Goal: Task Accomplishment & Management: Manage account settings

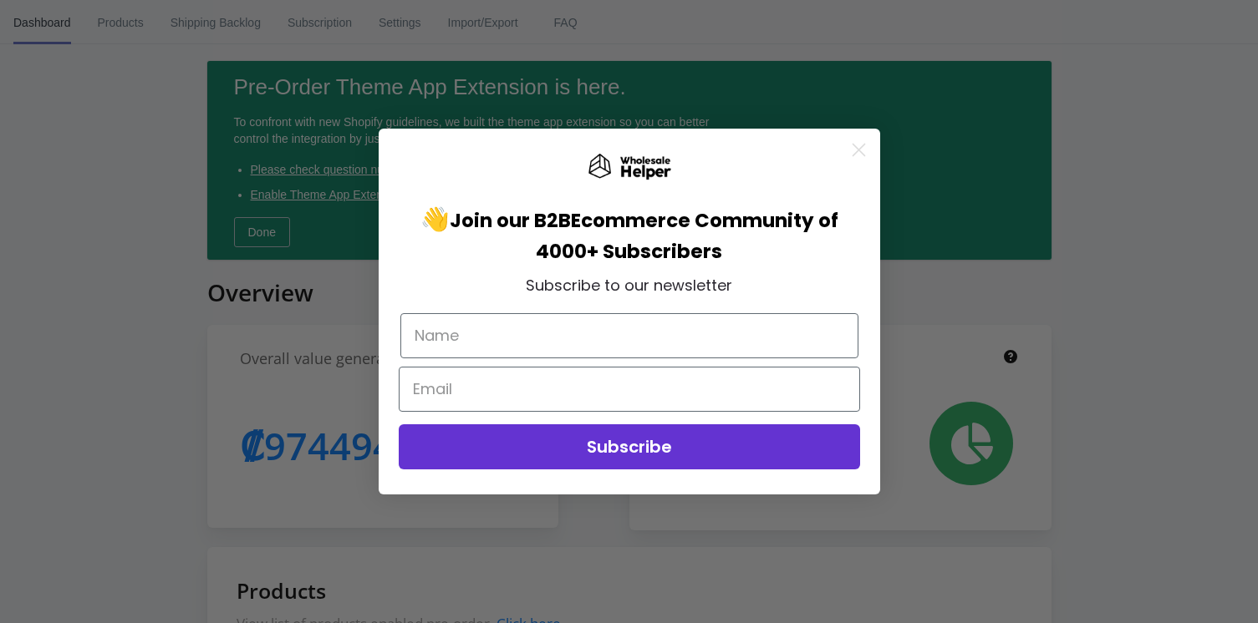
click at [857, 151] on icon "Close dialog" at bounding box center [858, 151] width 12 height 12
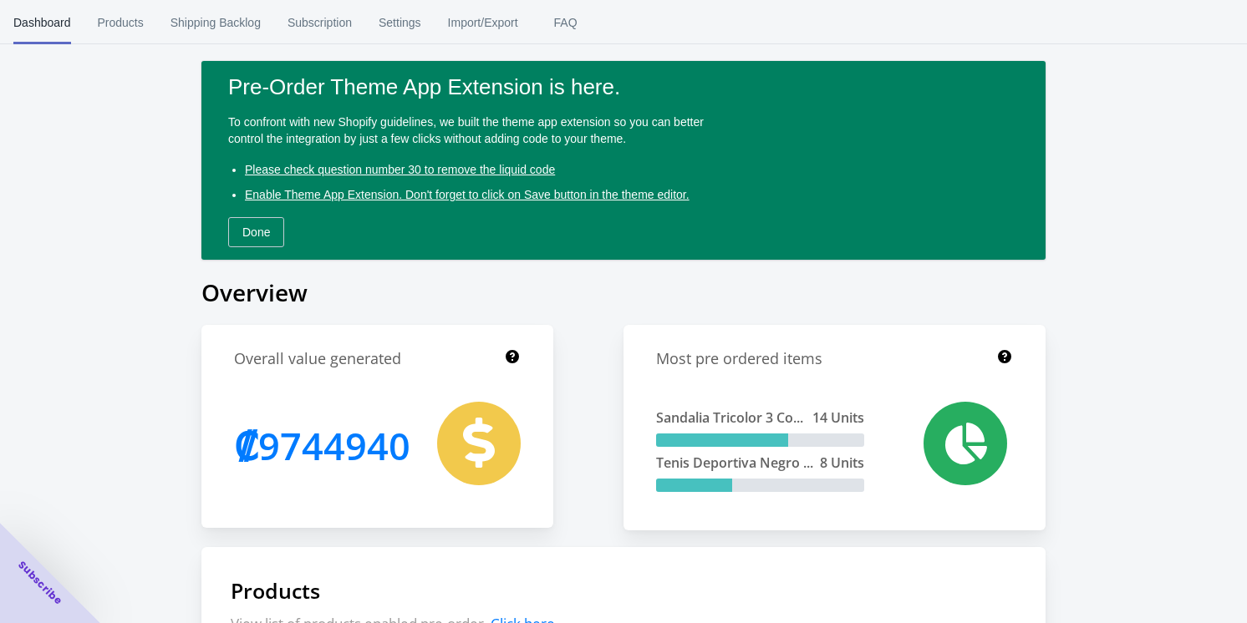
click at [119, 25] on span "Products" at bounding box center [121, 22] width 46 height 43
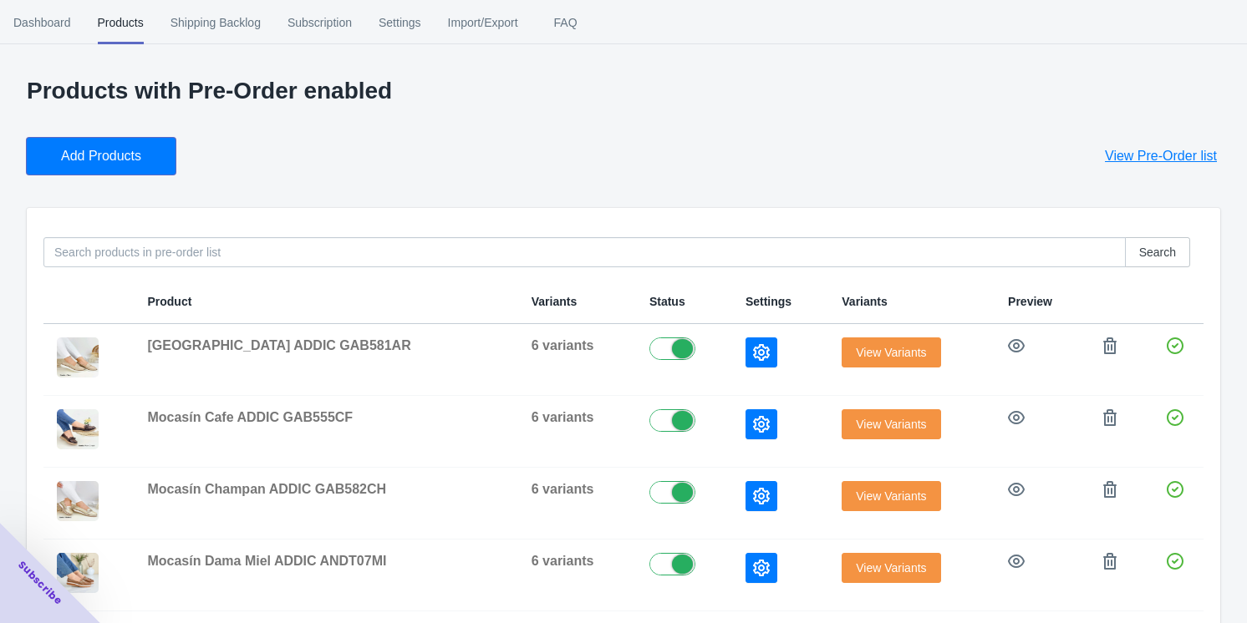
click at [106, 149] on span "Add Products" at bounding box center [101, 156] width 80 height 17
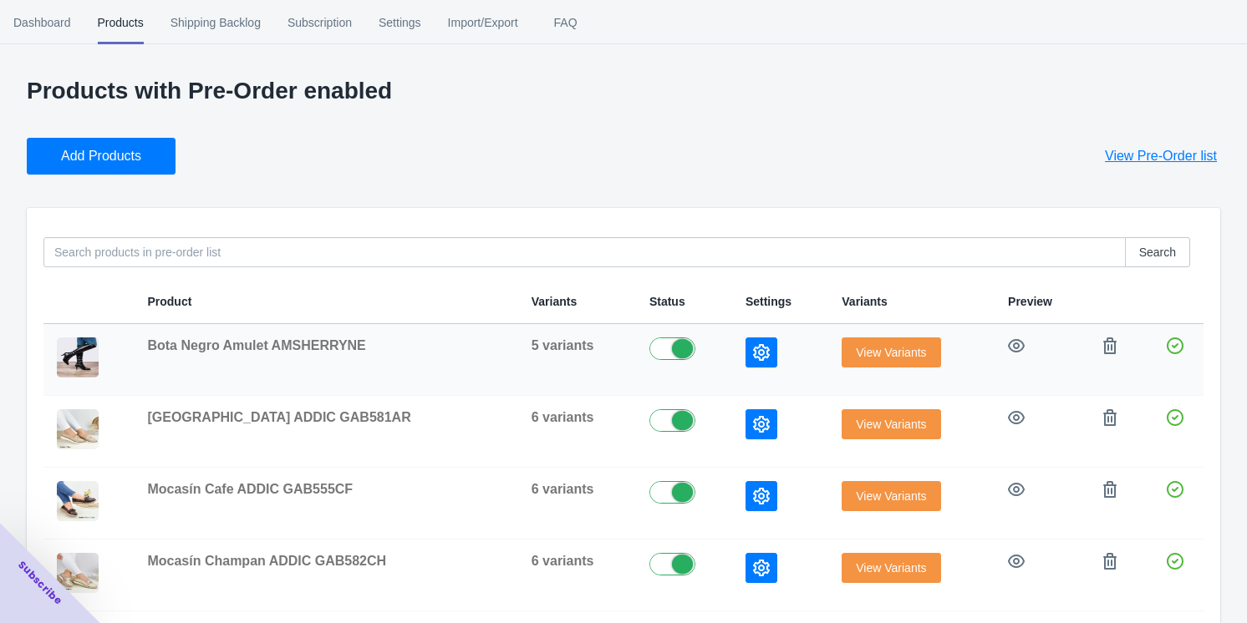
click at [868, 348] on span "View Variants" at bounding box center [891, 352] width 70 height 13
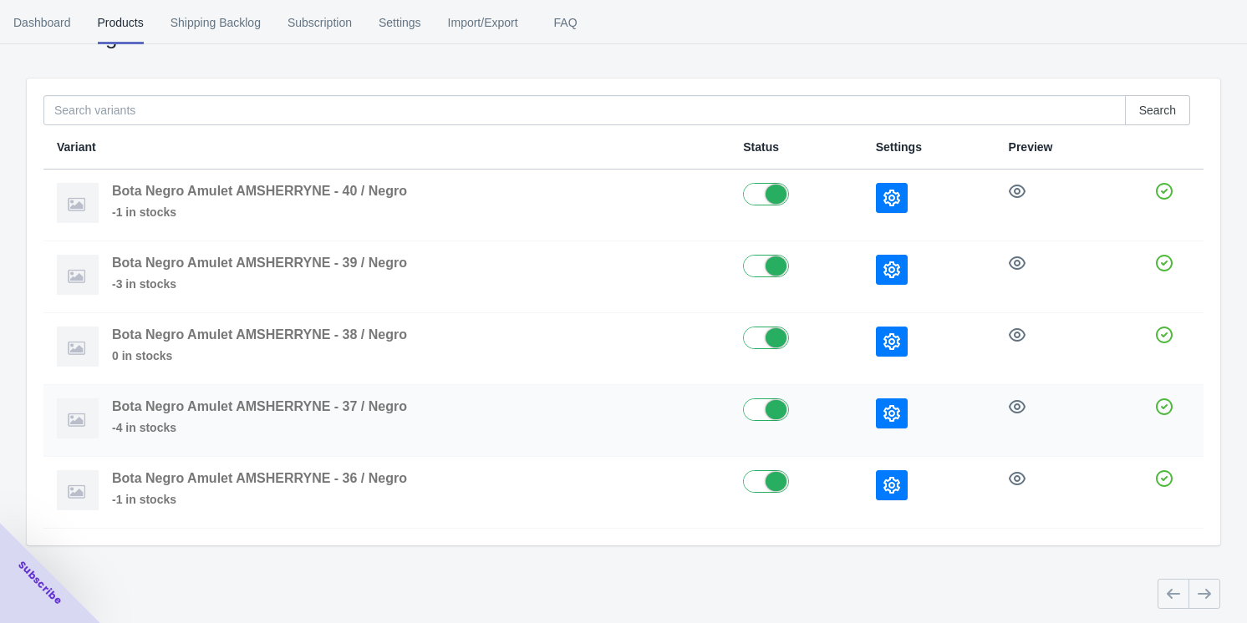
scroll to position [107, 0]
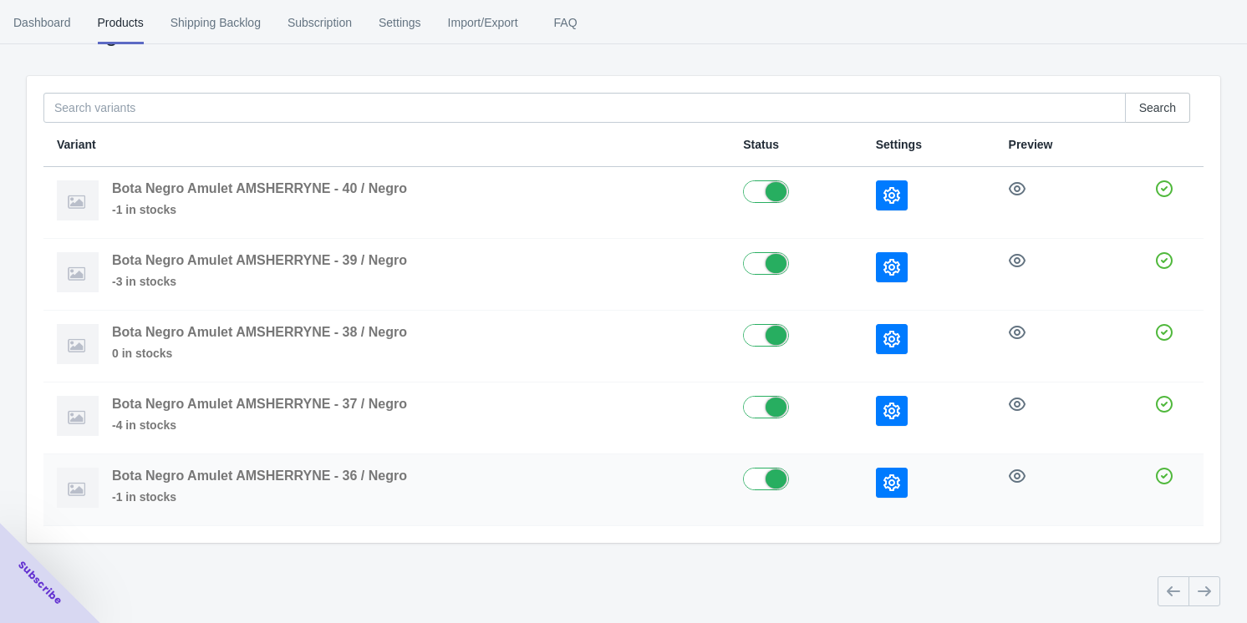
click at [892, 475] on icon "button" at bounding box center [891, 483] width 17 height 17
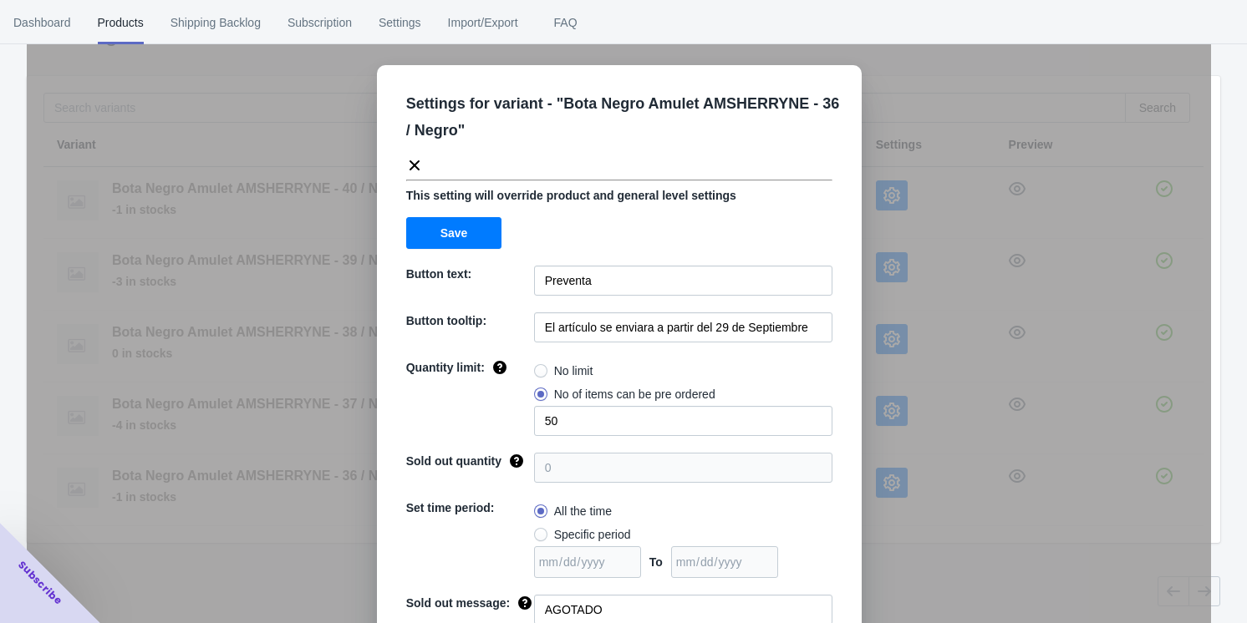
click at [900, 566] on div "Settings for variant - " Bota Negro Amulet AMSHERRYNE - 36 / Negro " This setti…" at bounding box center [619, 353] width 1184 height 623
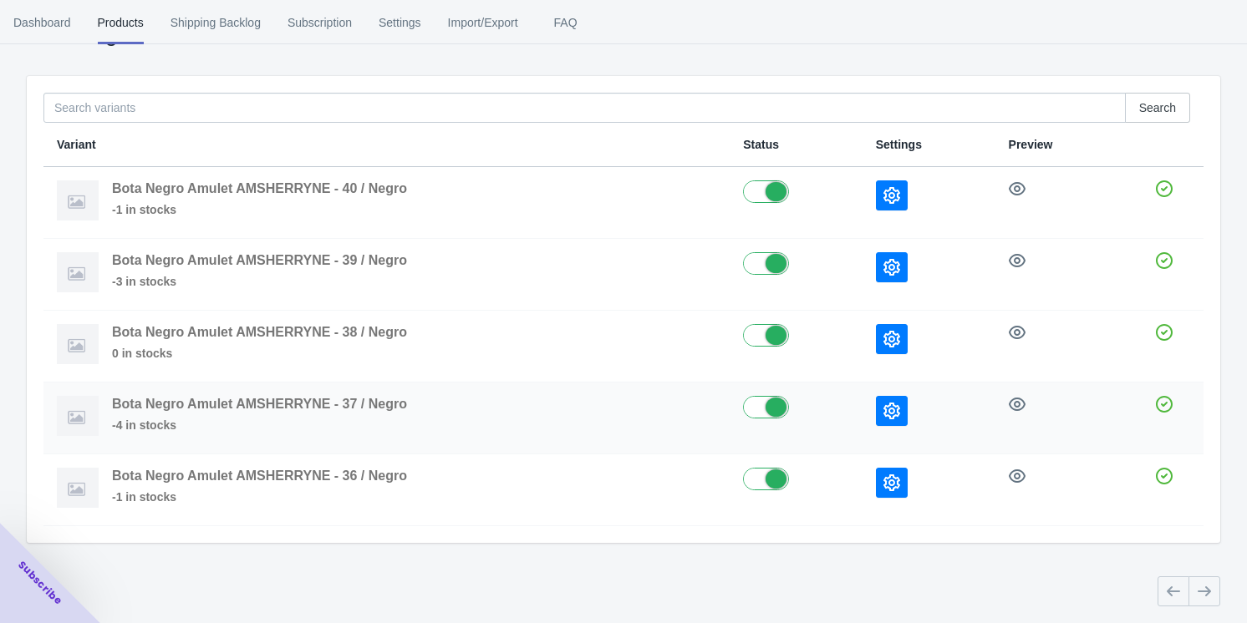
click at [900, 409] on icon "button" at bounding box center [891, 411] width 17 height 17
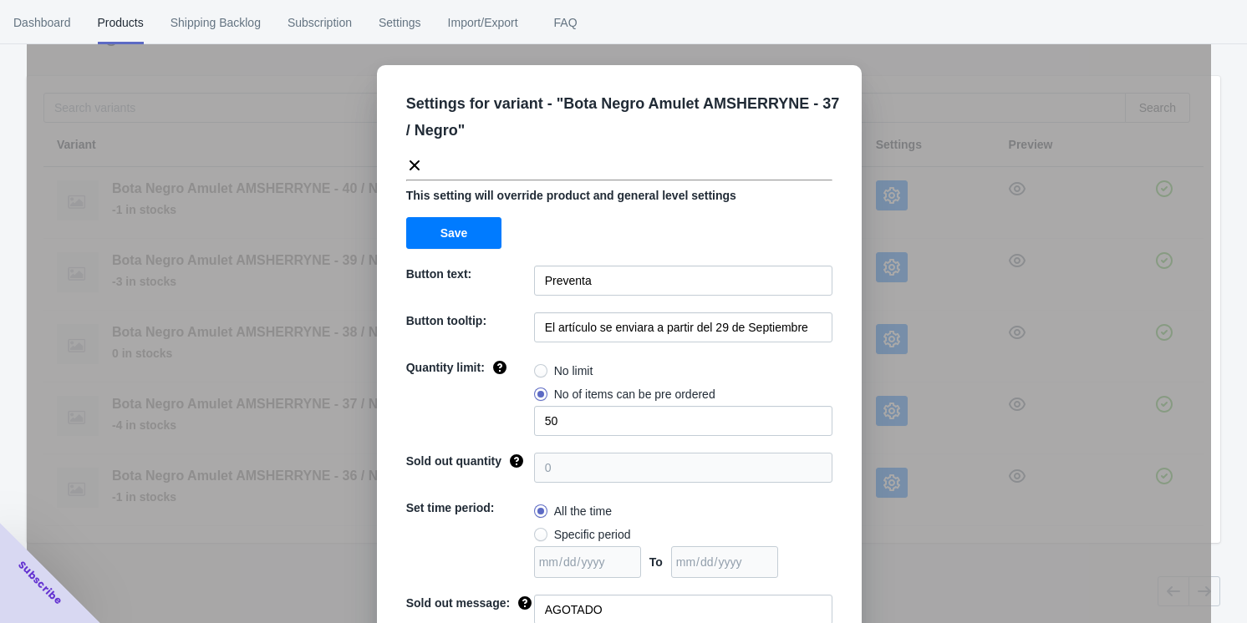
click at [906, 575] on div "Settings for variant - " Bota Negro Amulet AMSHERRYNE - 37 / Negro " This setti…" at bounding box center [619, 353] width 1184 height 623
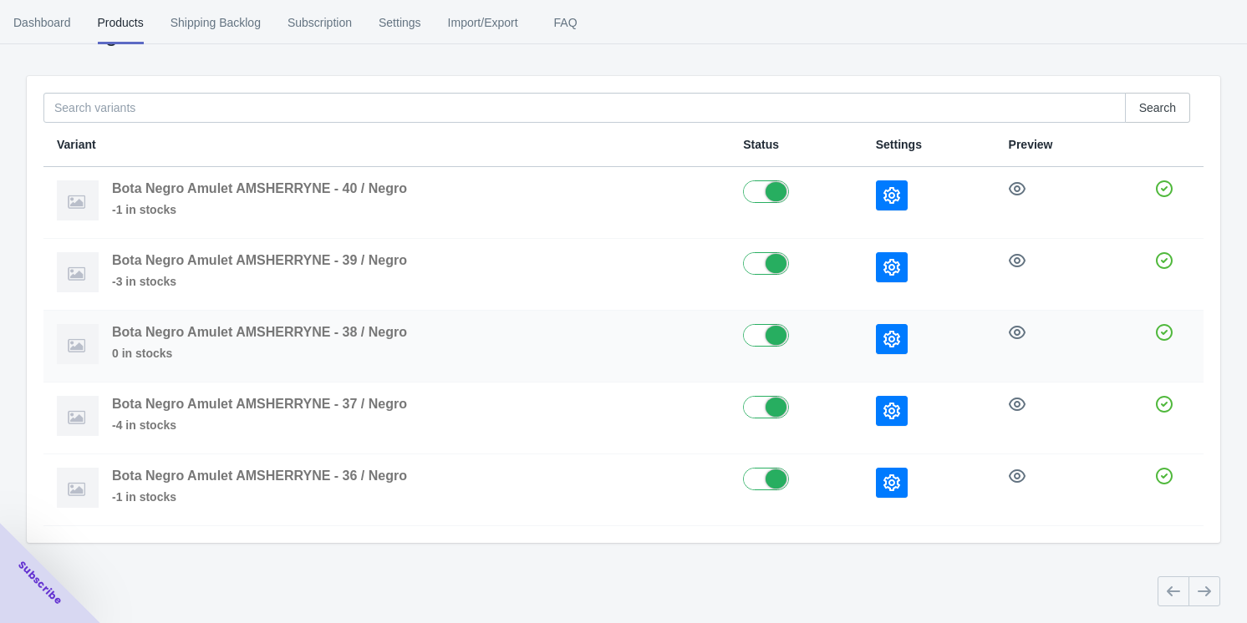
click at [896, 341] on icon "button" at bounding box center [891, 339] width 17 height 17
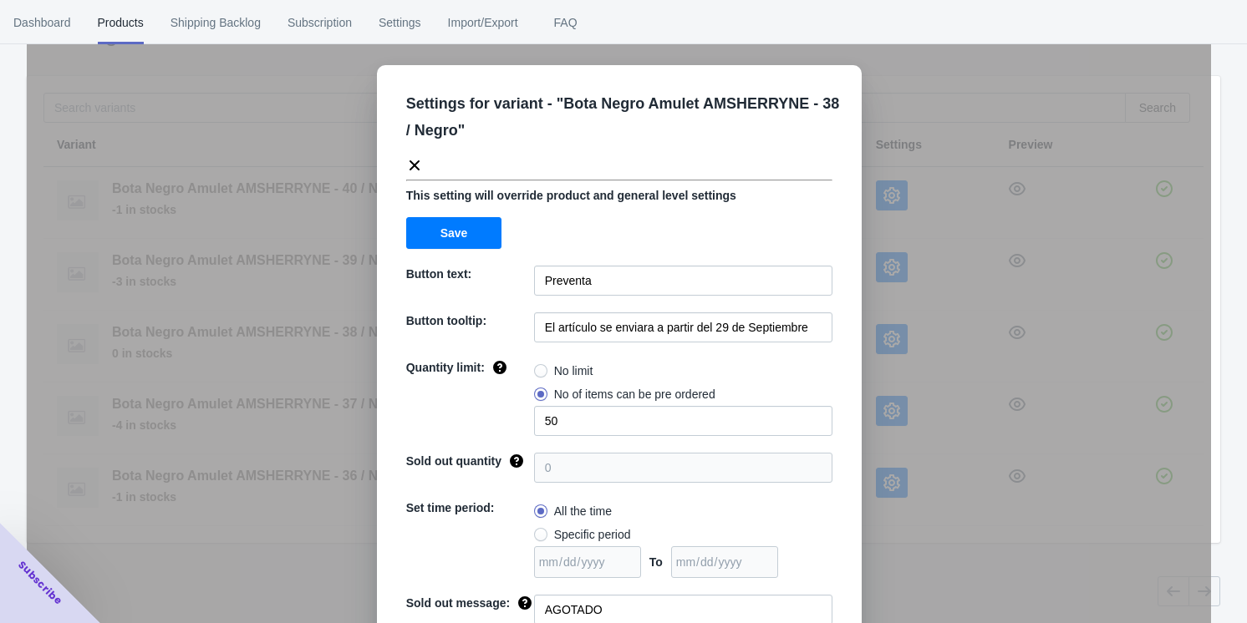
click at [885, 567] on div "Settings for variant - " Bota Negro Amulet AMSHERRYNE - 38 / Negro " This setti…" at bounding box center [619, 353] width 1184 height 623
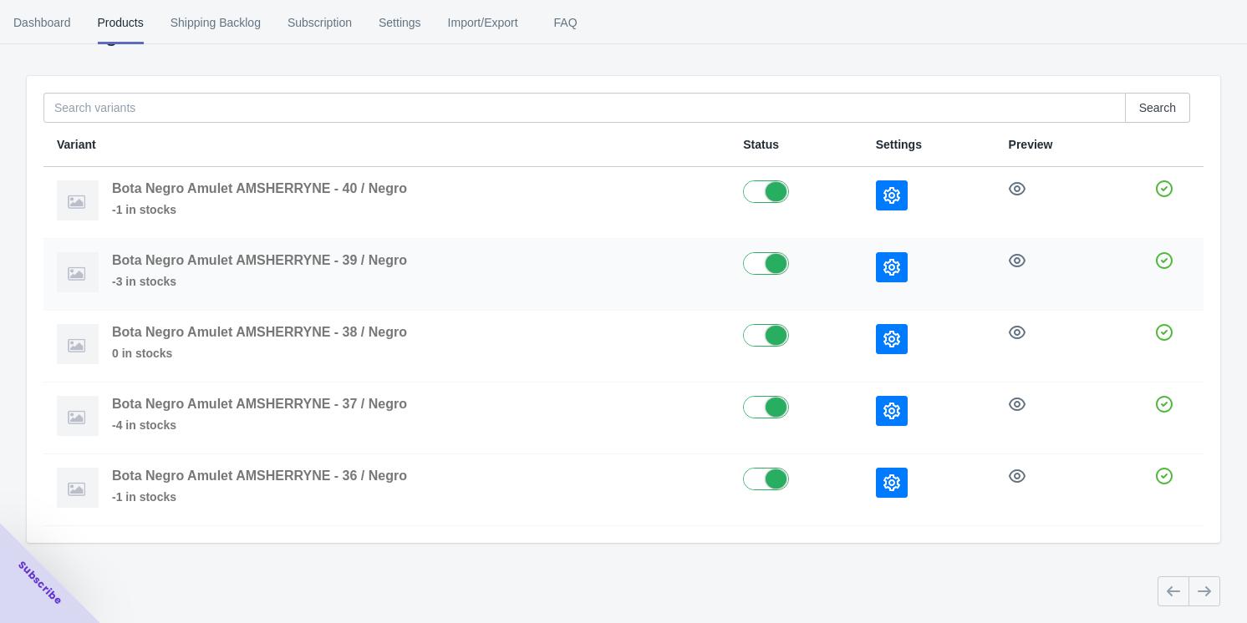
click at [886, 260] on button "button" at bounding box center [892, 267] width 32 height 30
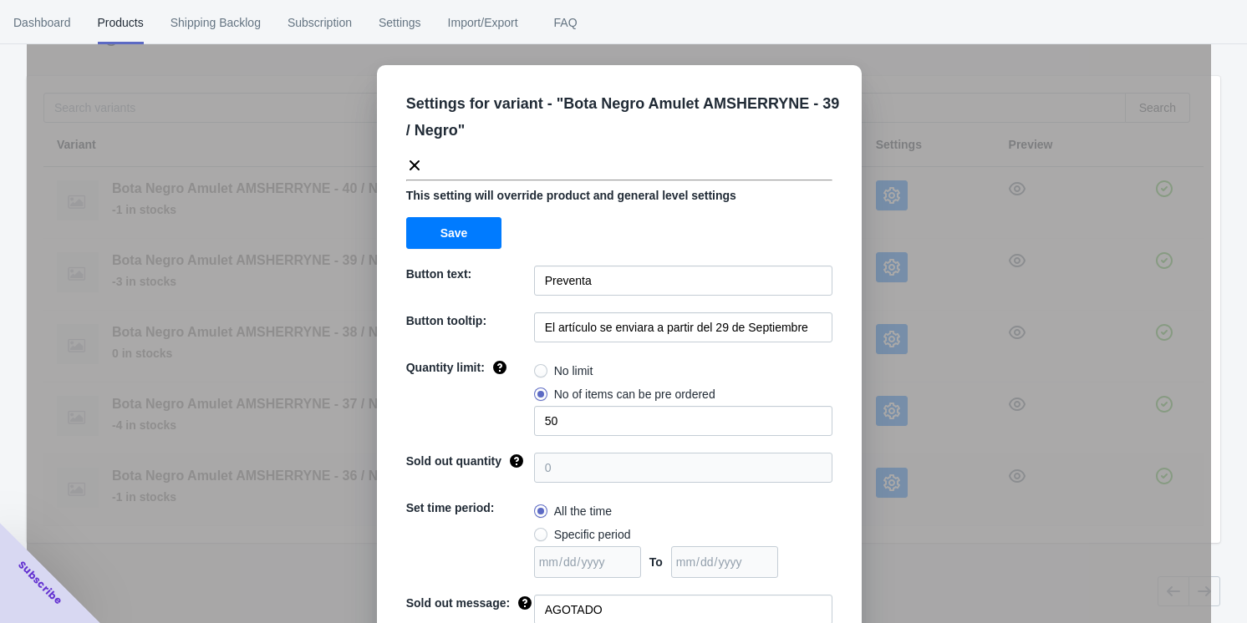
drag, startPoint x: 861, startPoint y: 577, endPoint x: 893, endPoint y: 492, distance: 90.2
click at [865, 572] on div "Settings for variant - " Bota Negro Amulet AMSHERRYNE - 39 / Negro " This setti…" at bounding box center [619, 353] width 1184 height 623
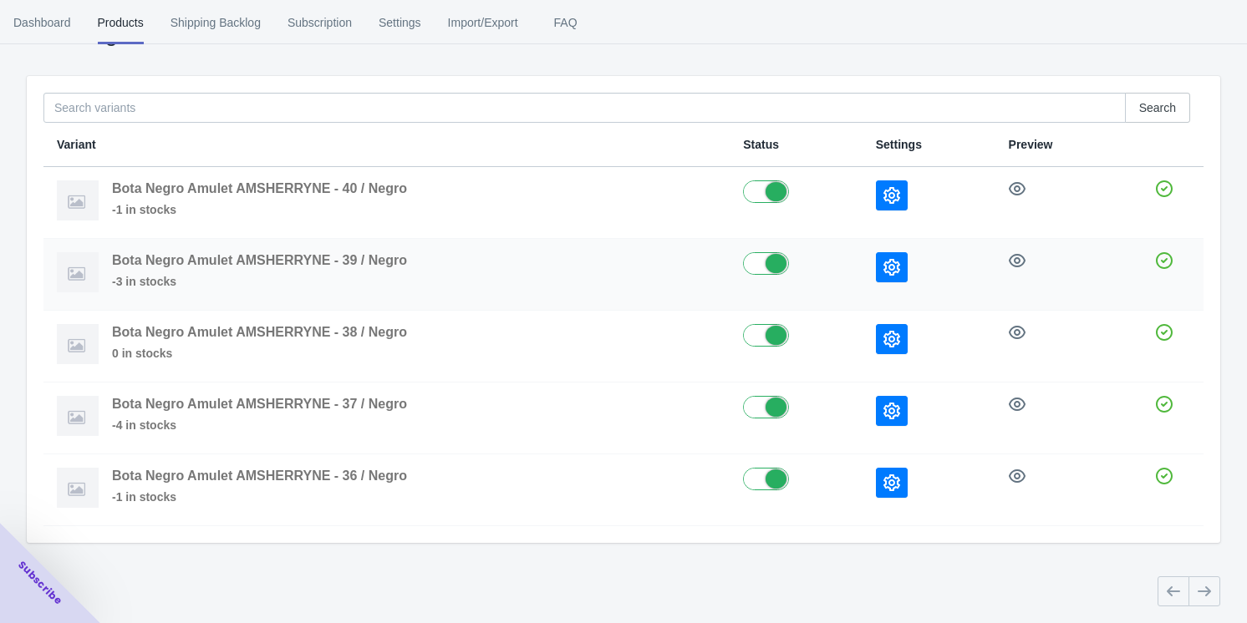
click at [893, 269] on icon "button" at bounding box center [891, 267] width 17 height 17
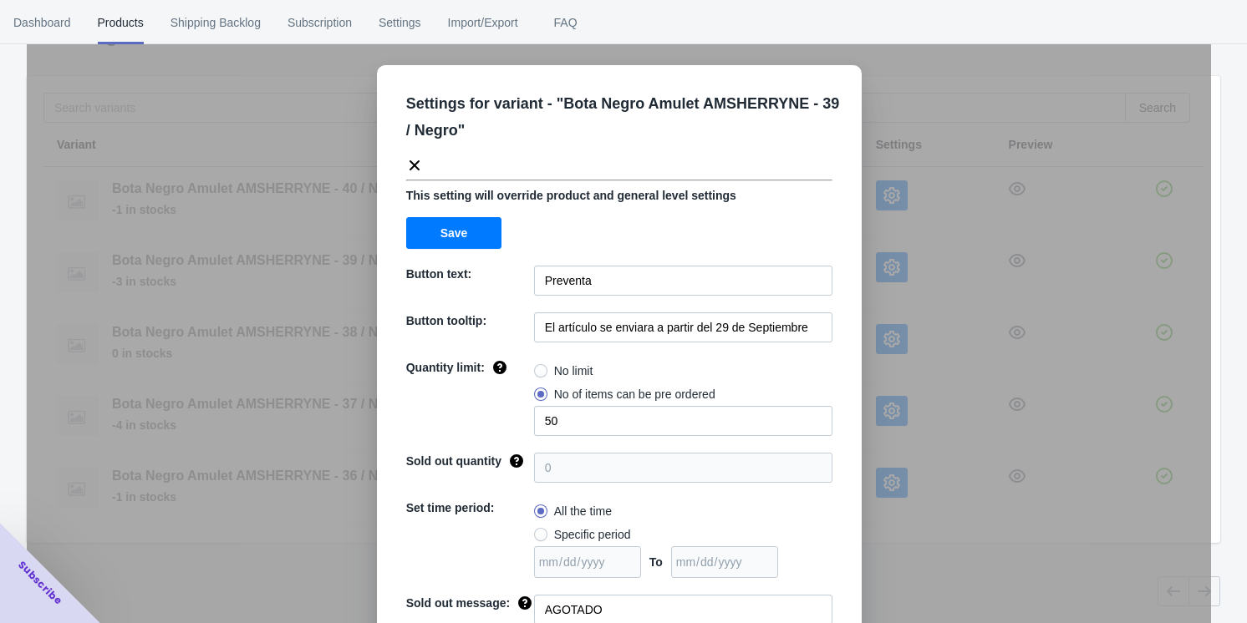
click at [893, 563] on div "Settings for variant - " Bota Negro Amulet AMSHERRYNE - 39 / Negro " This setti…" at bounding box center [619, 353] width 1184 height 623
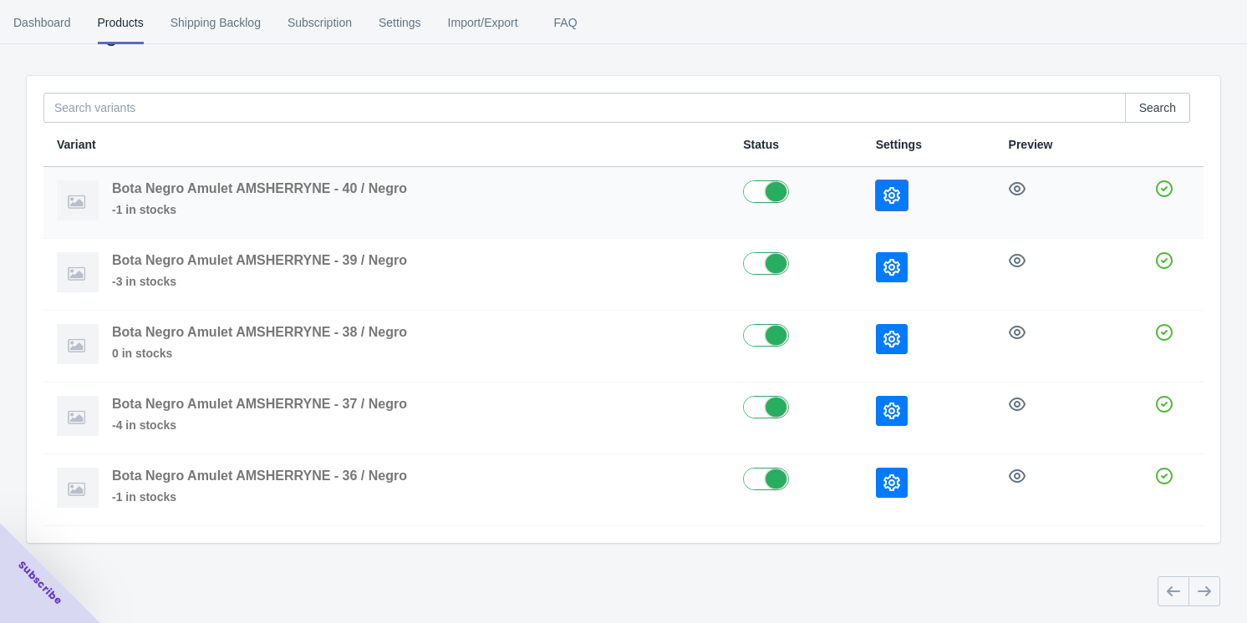
click at [893, 198] on icon "button" at bounding box center [891, 195] width 17 height 17
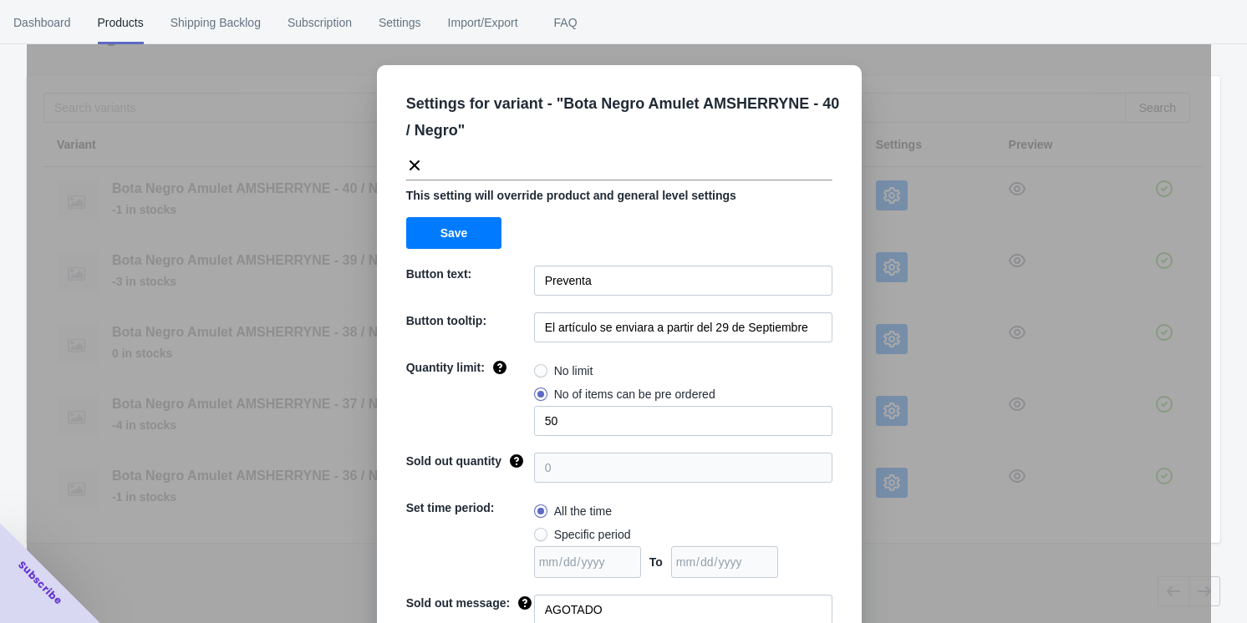
click at [909, 554] on div "Settings for variant - " Bota Negro Amulet AMSHERRYNE - 40 / Negro " This setti…" at bounding box center [619, 353] width 1184 height 623
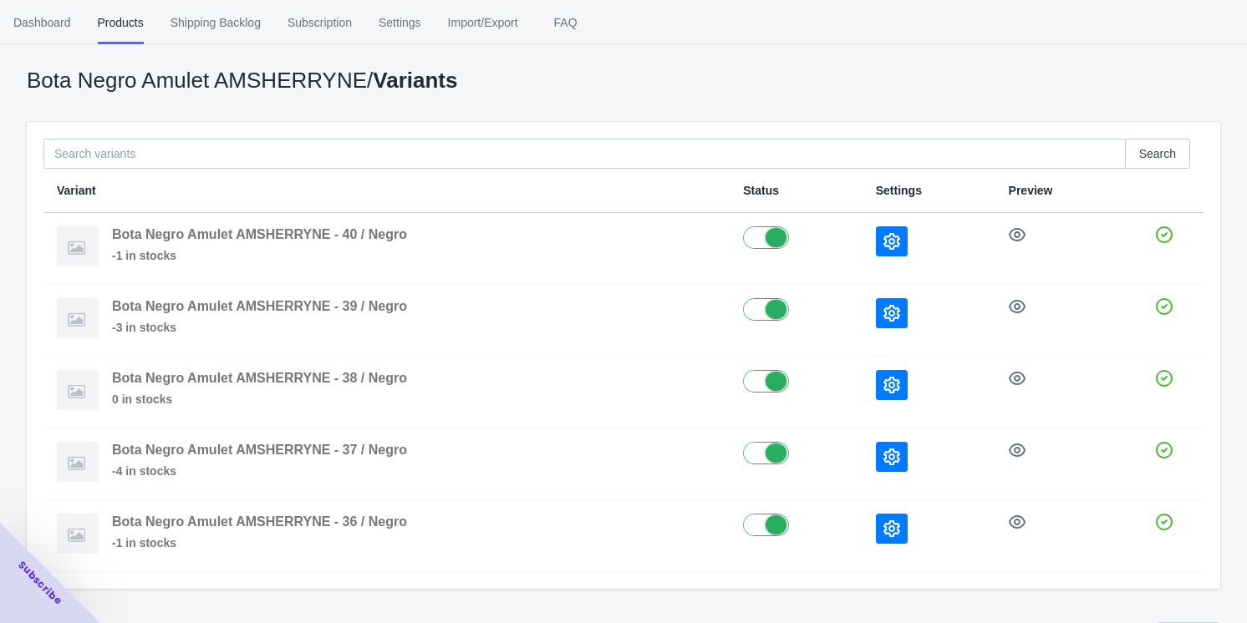
scroll to position [0, 0]
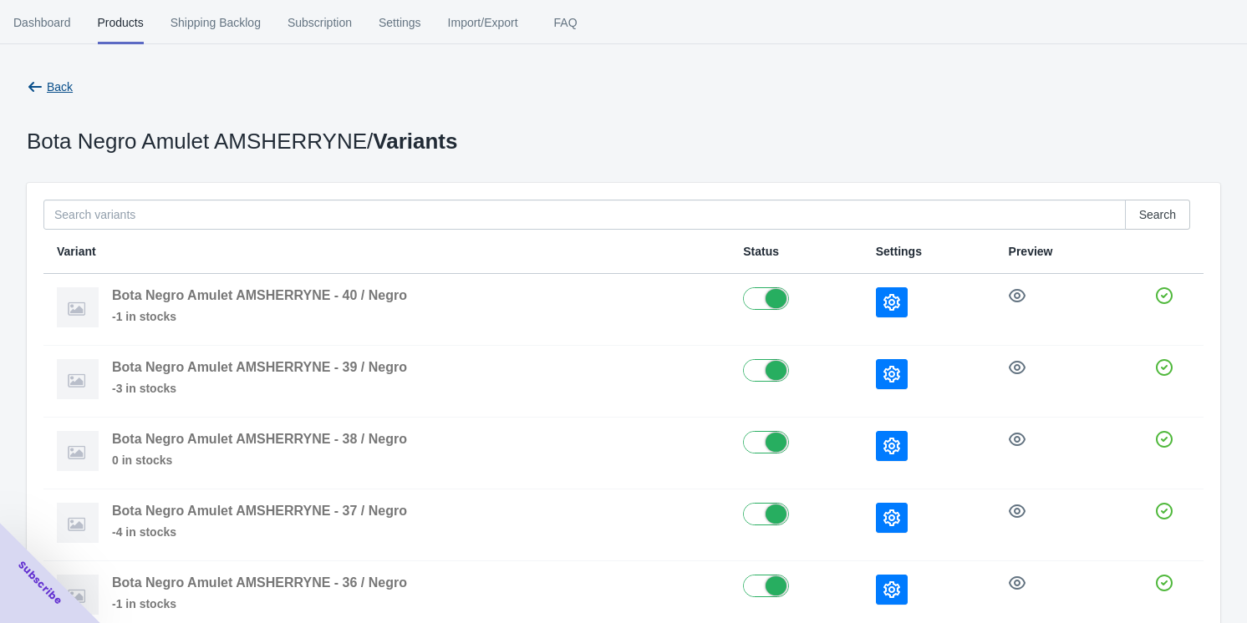
click at [51, 84] on span "Back" at bounding box center [60, 86] width 26 height 13
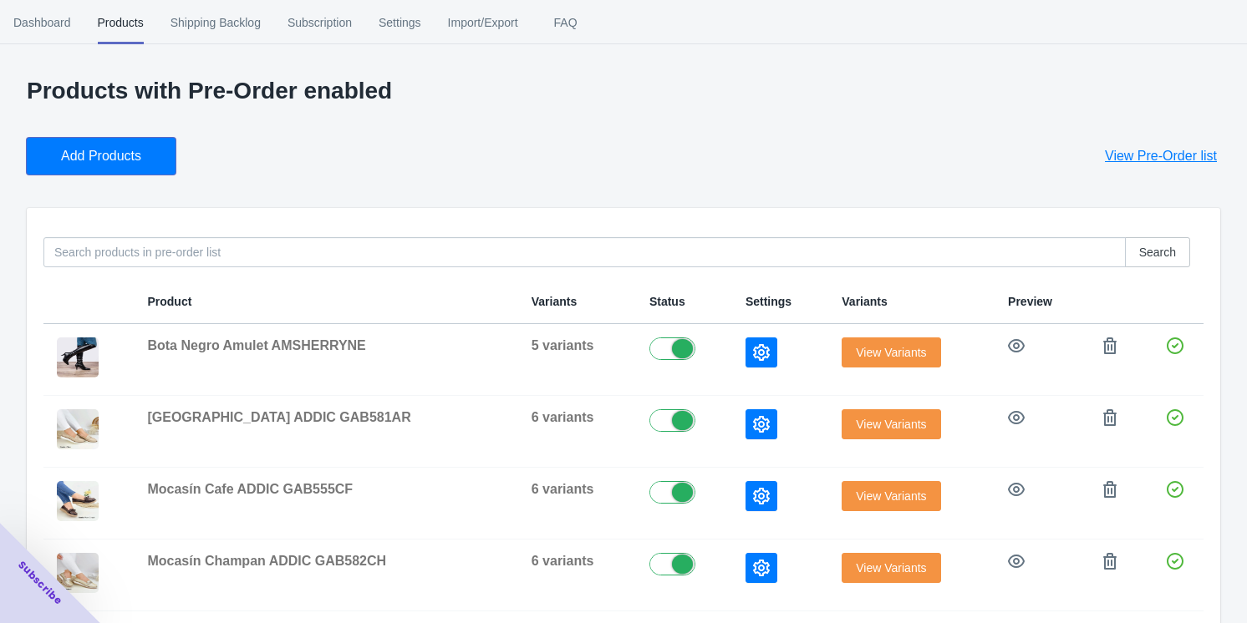
click at [87, 141] on button "Add Products" at bounding box center [101, 156] width 149 height 37
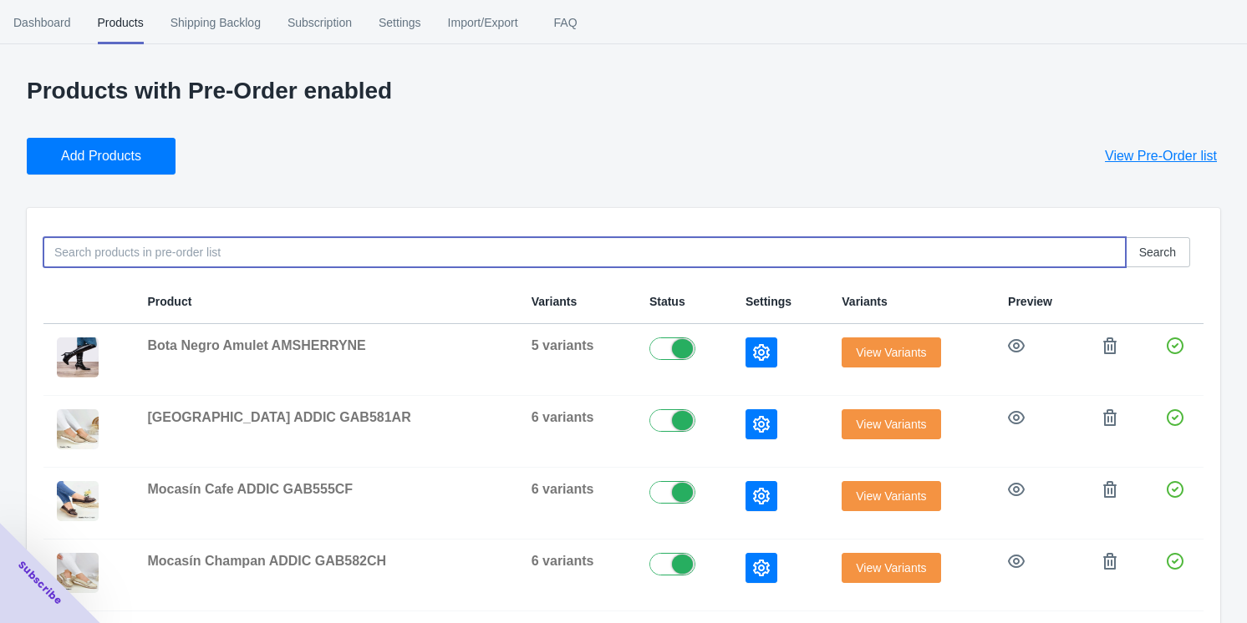
click at [159, 256] on input at bounding box center [584, 252] width 1082 height 30
paste input "DUF47NE 37"
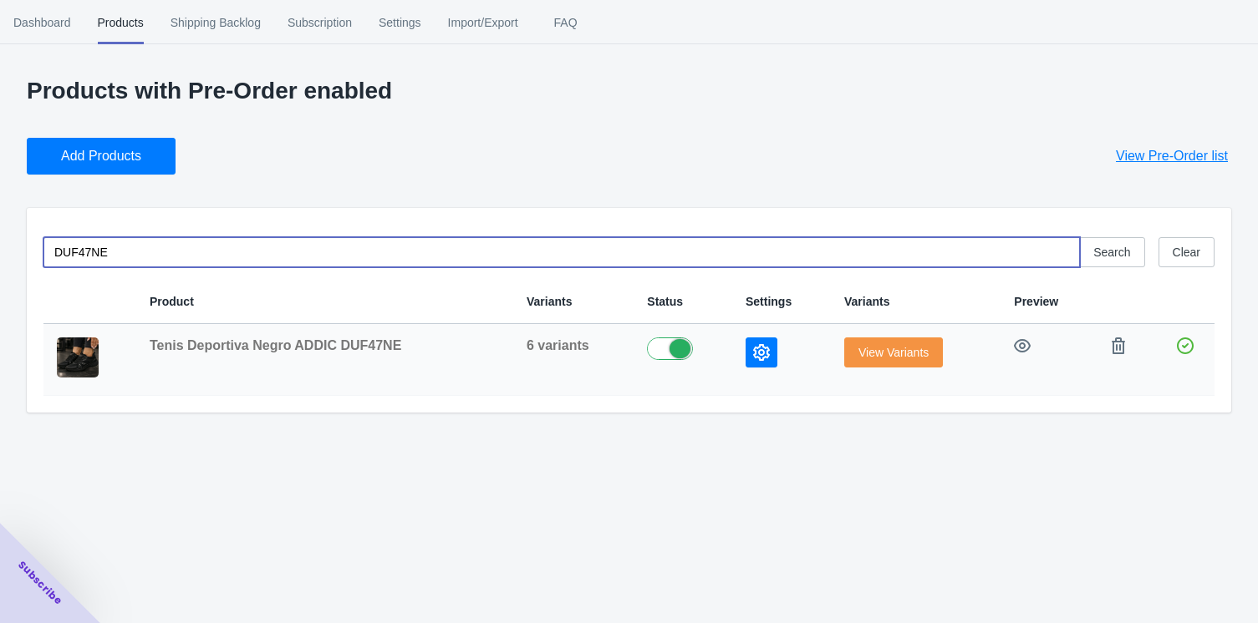
type input "DUF47NE"
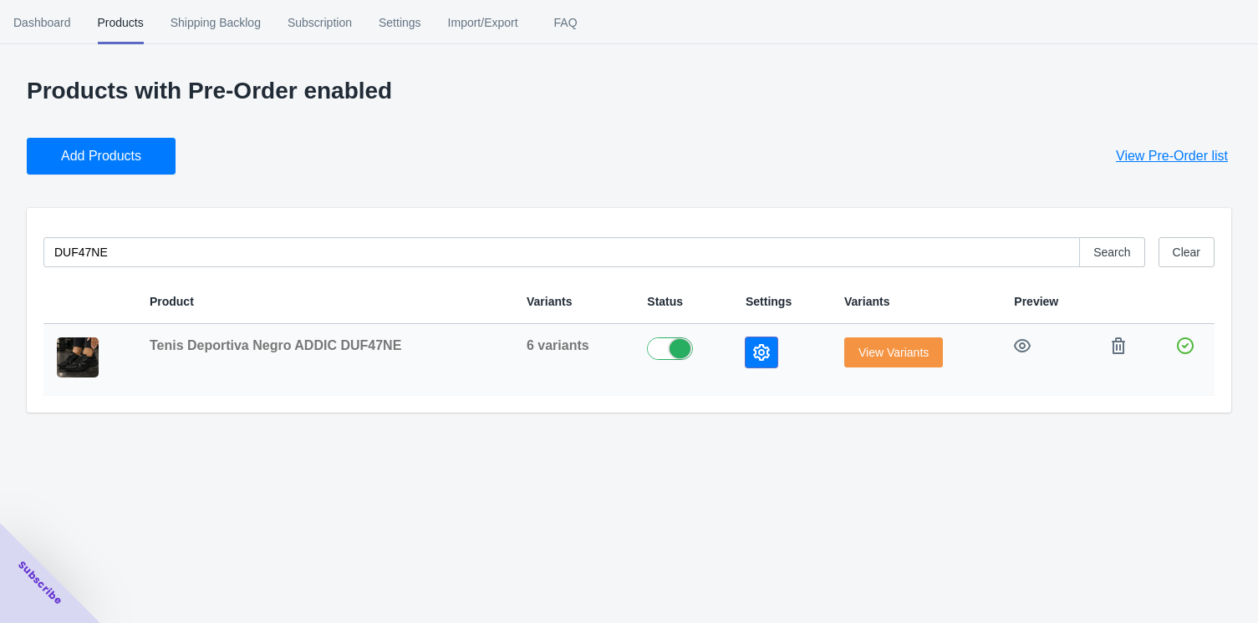
click at [757, 349] on icon "button" at bounding box center [761, 352] width 17 height 17
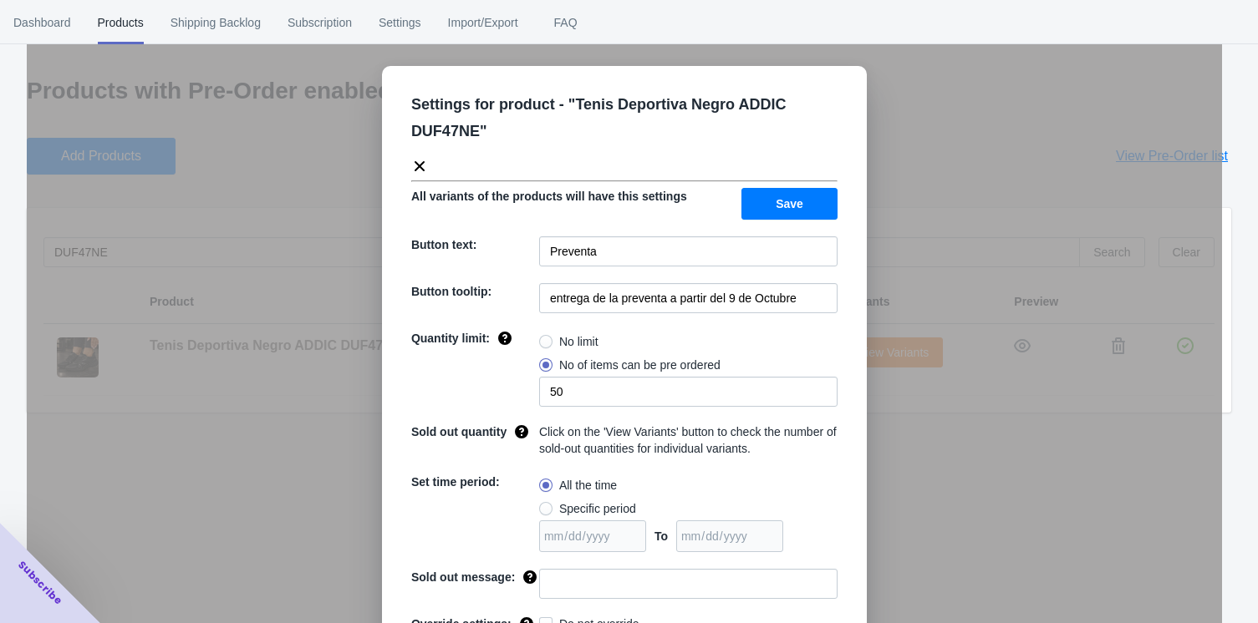
click at [966, 435] on div "Settings for product - " Tenis Deportiva Negro ADDIC DUF47NE " All variants of …" at bounding box center [624, 353] width 1195 height 623
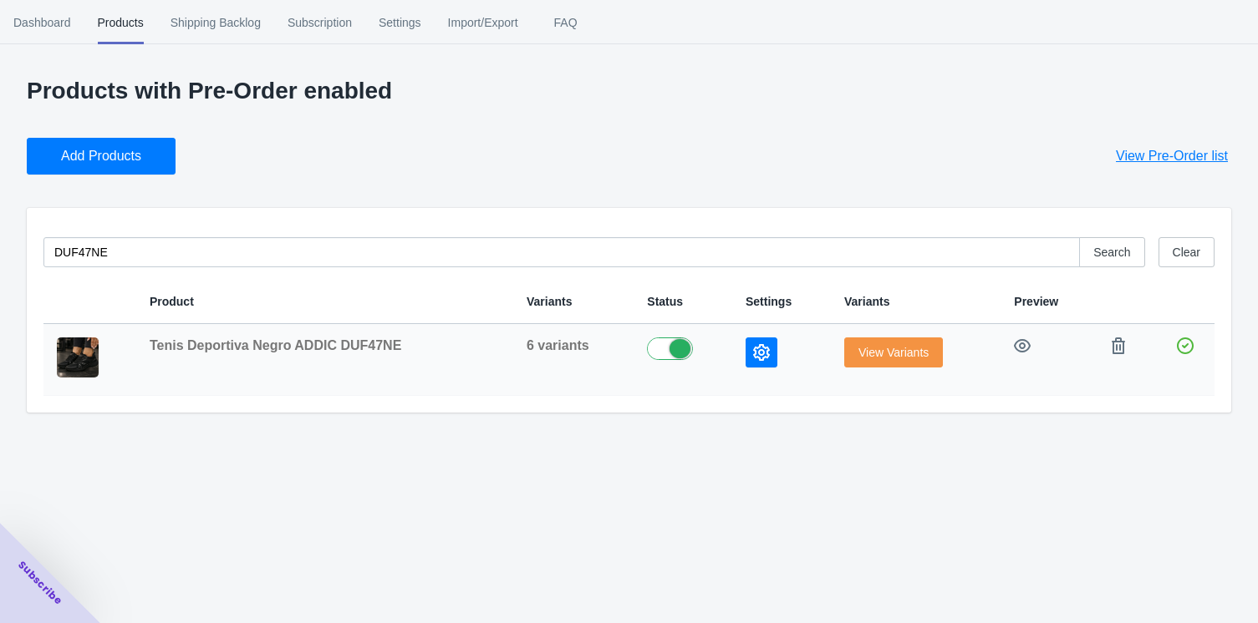
click at [877, 349] on span "View Variants" at bounding box center [893, 352] width 70 height 13
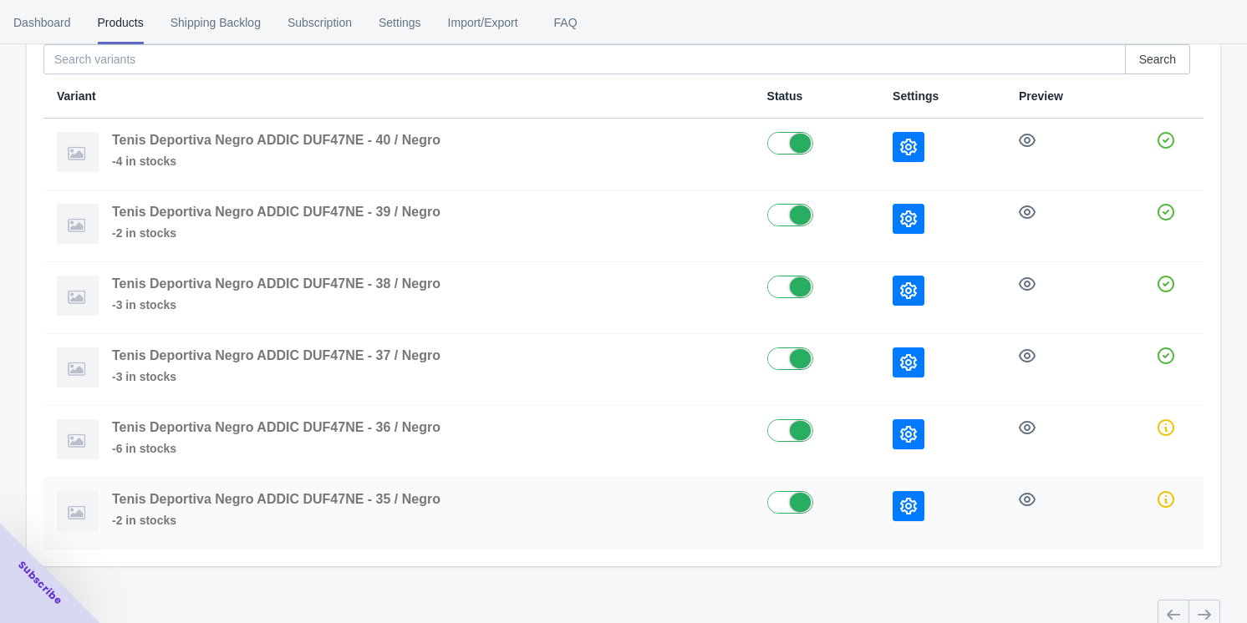
scroll to position [178, 0]
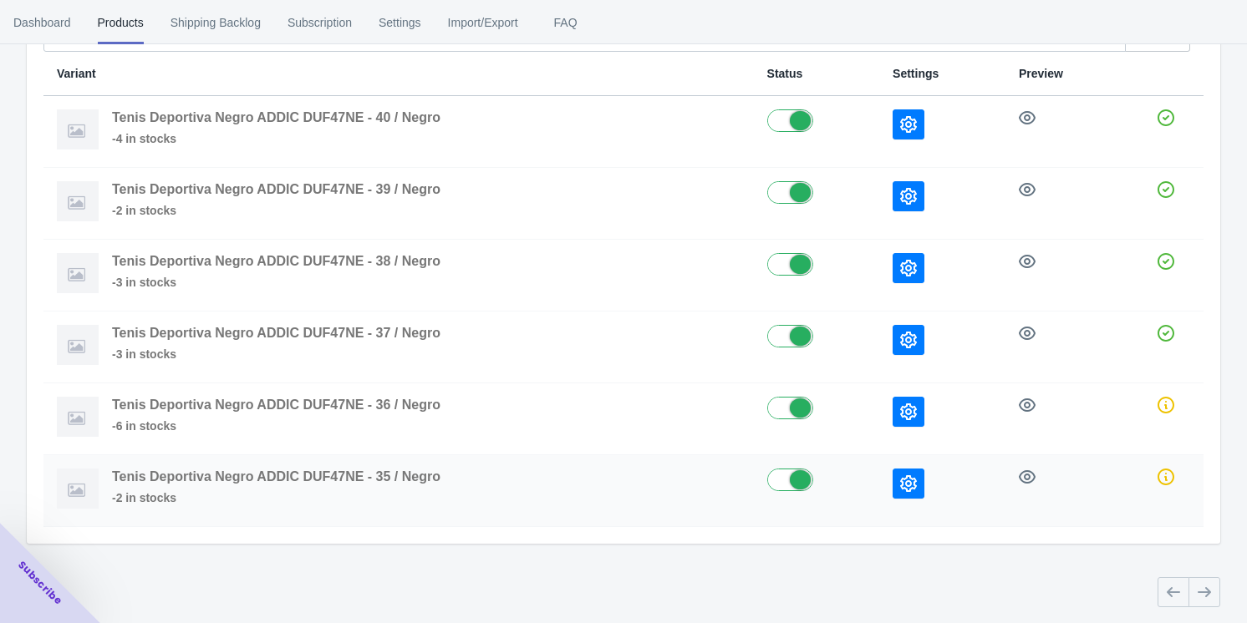
click at [793, 472] on label at bounding box center [816, 479] width 99 height 20
click at [793, 476] on label at bounding box center [816, 479] width 99 height 20
checkbox input "true"
click at [917, 476] on icon "button" at bounding box center [908, 484] width 17 height 17
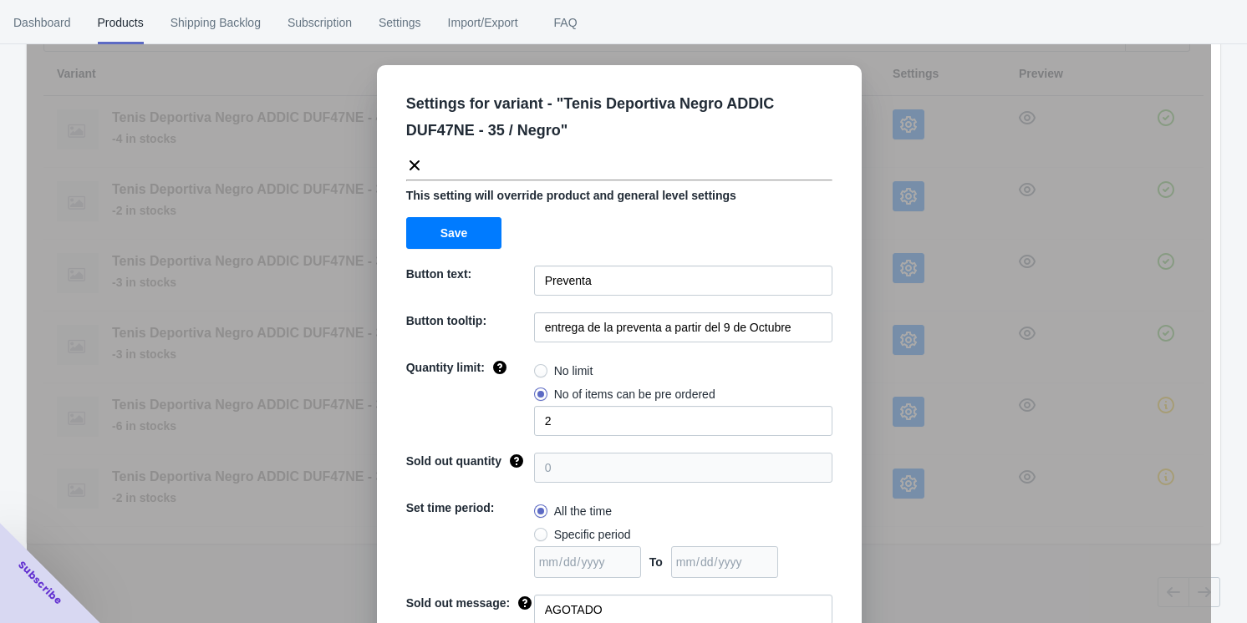
click at [908, 534] on div "Settings for variant - " Tenis Deportiva Negro ADDIC DUF47NE - 35 / Negro " Thi…" at bounding box center [619, 353] width 1184 height 623
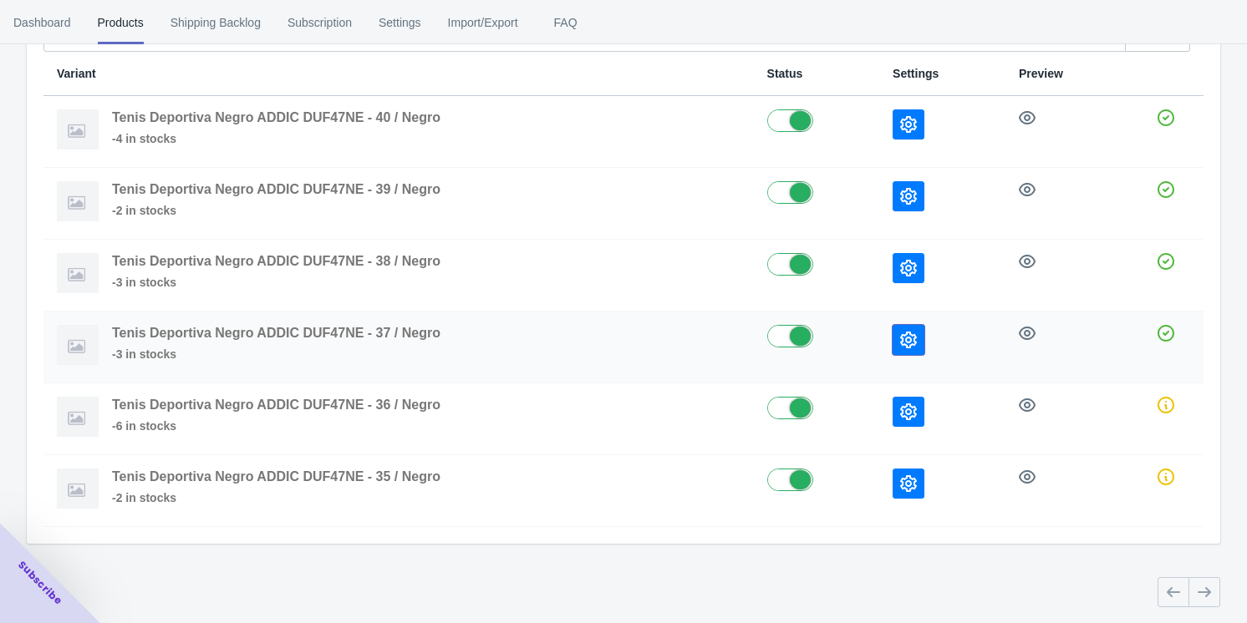
click at [907, 333] on icon "button" at bounding box center [908, 340] width 17 height 17
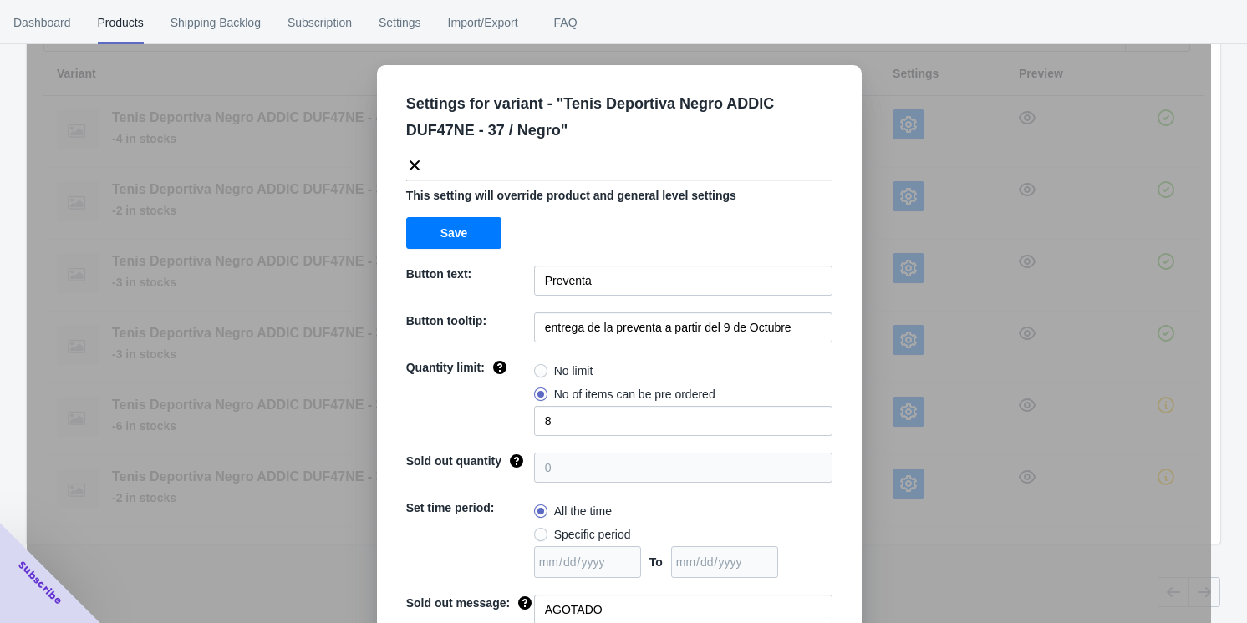
click at [919, 555] on div "Settings for variant - " Tenis Deportiva Negro ADDIC DUF47NE - 37 / Negro " Thi…" at bounding box center [619, 353] width 1184 height 623
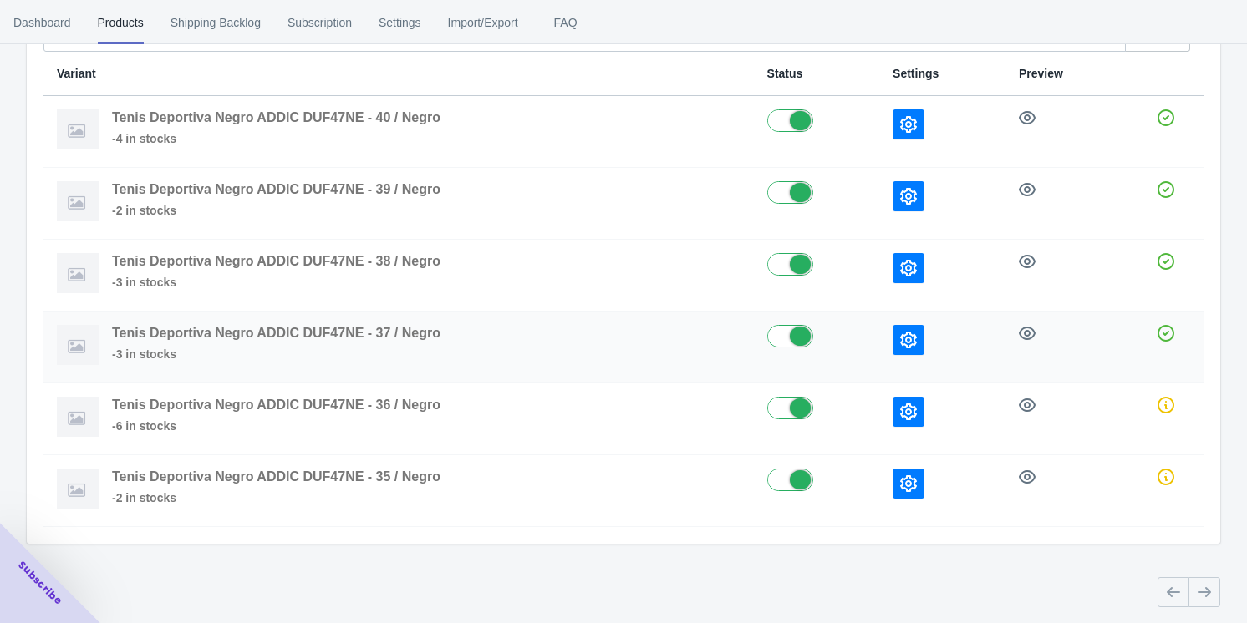
click at [908, 333] on icon "button" at bounding box center [908, 340] width 17 height 17
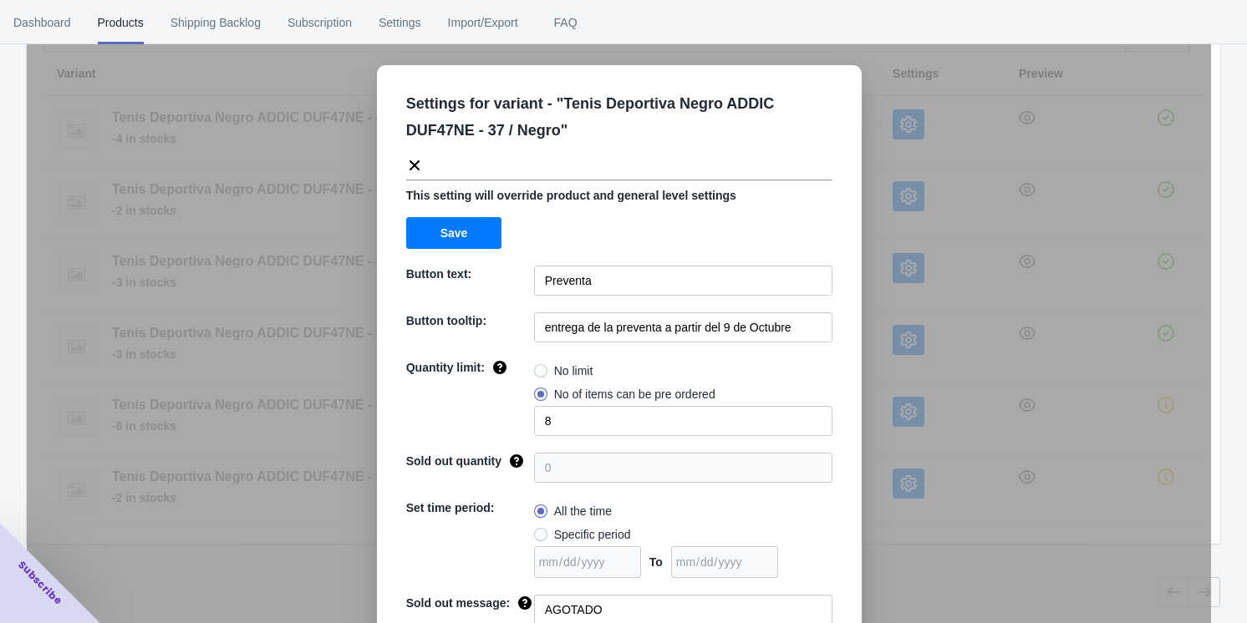
click at [998, 585] on div "Settings for variant - " Tenis Deportiva Negro ADDIC DUF47NE - 37 / Negro " Thi…" at bounding box center [619, 353] width 1184 height 623
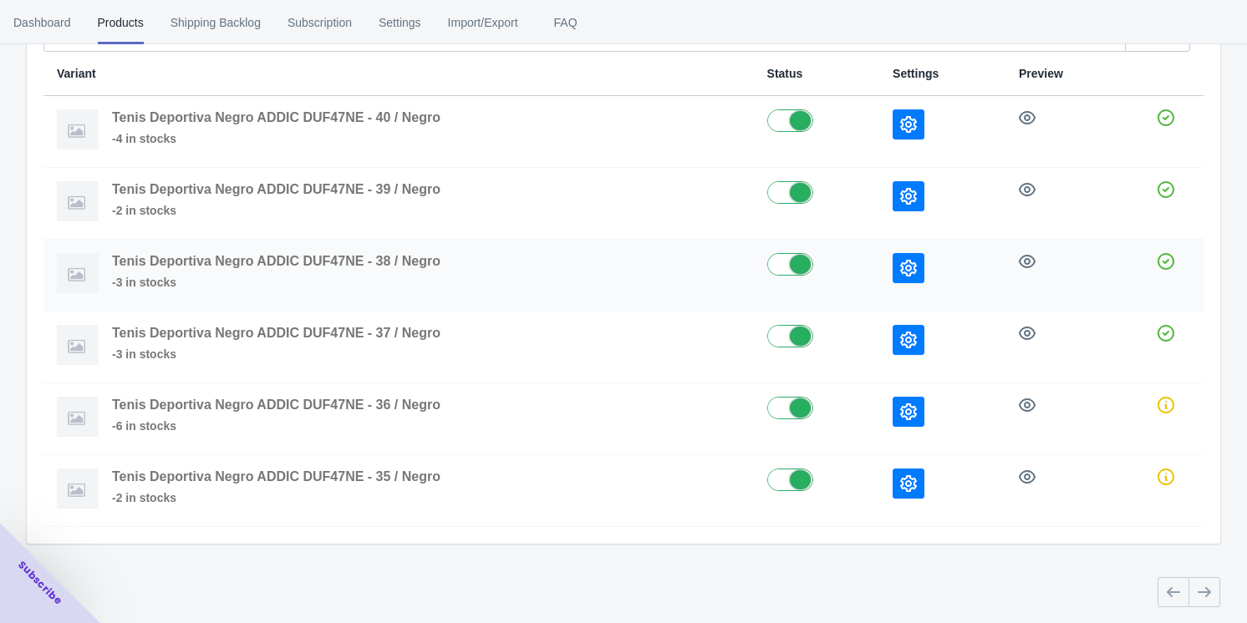
click at [909, 270] on icon "button" at bounding box center [908, 268] width 17 height 17
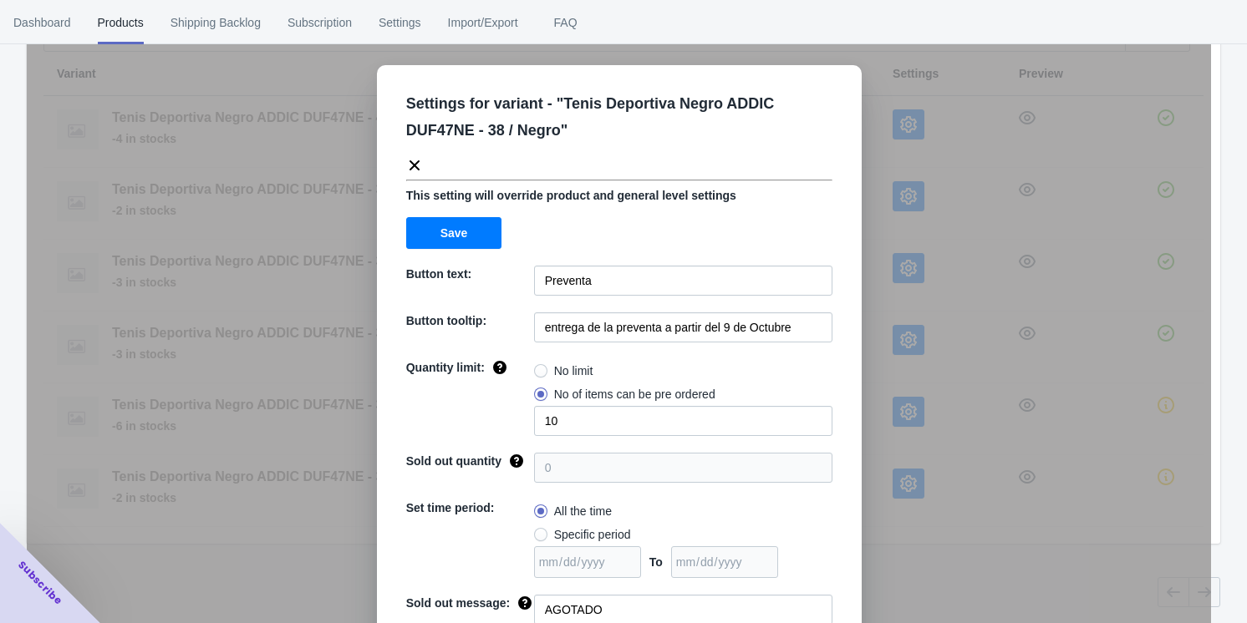
click at [966, 614] on div "Settings for variant - " Tenis Deportiva Negro ADDIC DUF47NE - 38 / Negro " Thi…" at bounding box center [619, 353] width 1184 height 623
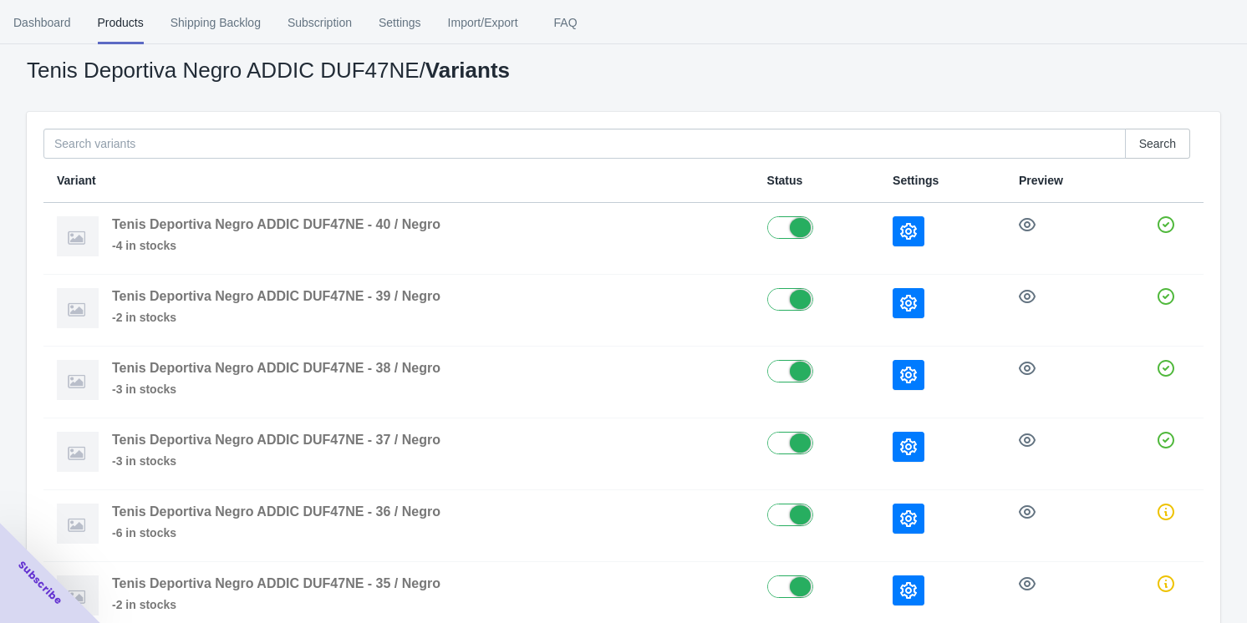
scroll to position [0, 0]
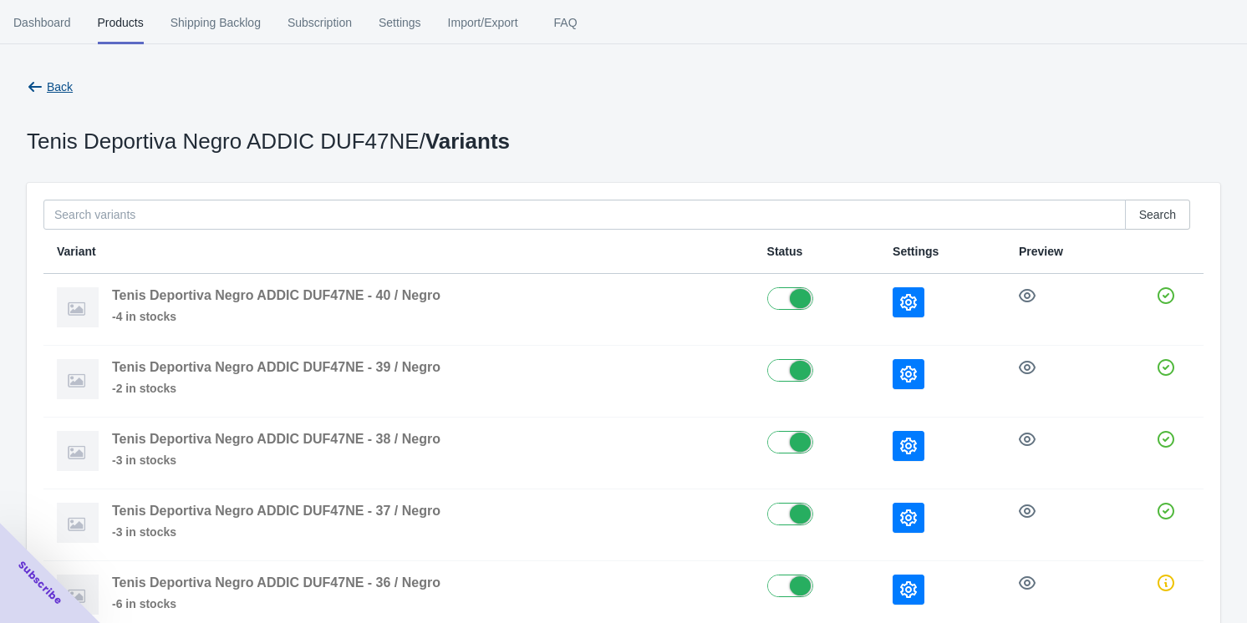
click at [40, 79] on icon "button" at bounding box center [35, 87] width 17 height 17
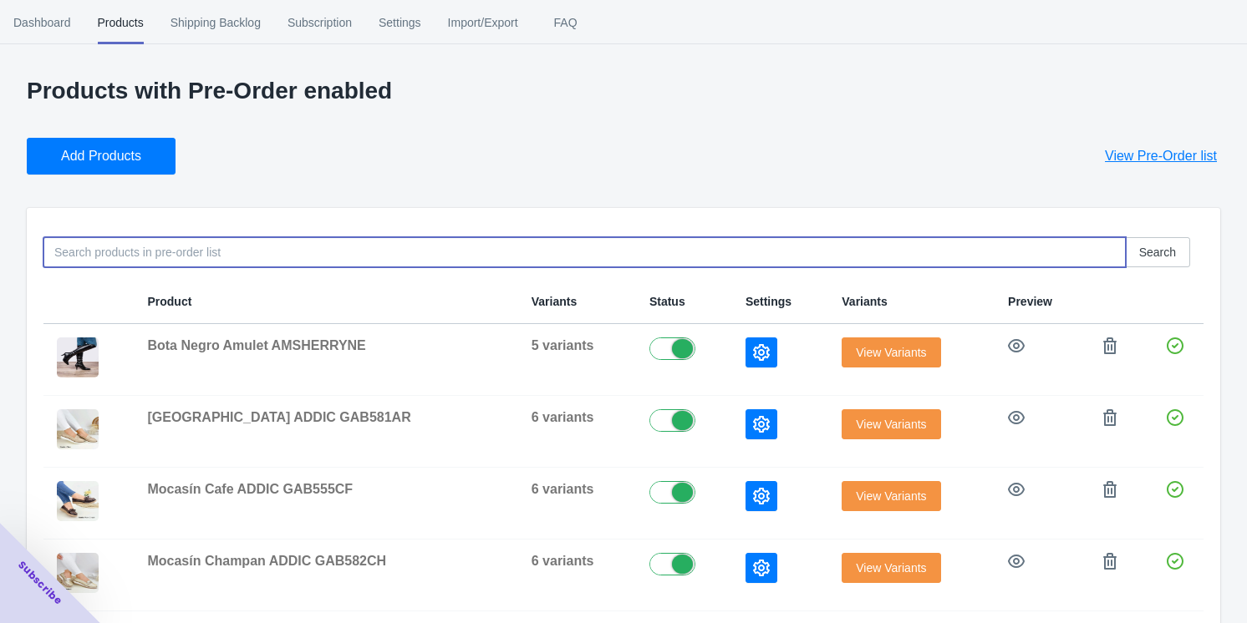
click at [117, 252] on input at bounding box center [584, 252] width 1082 height 30
paste input "AND6051CT"
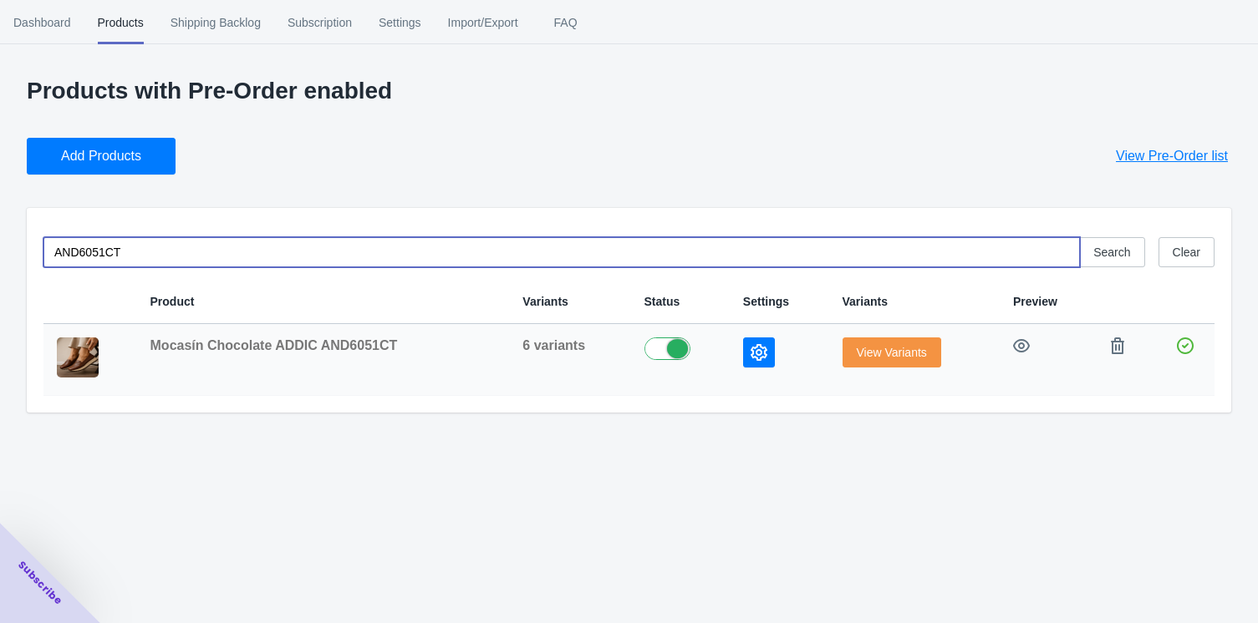
type input "AND6051CT"
click at [860, 348] on span "View Variants" at bounding box center [892, 352] width 70 height 13
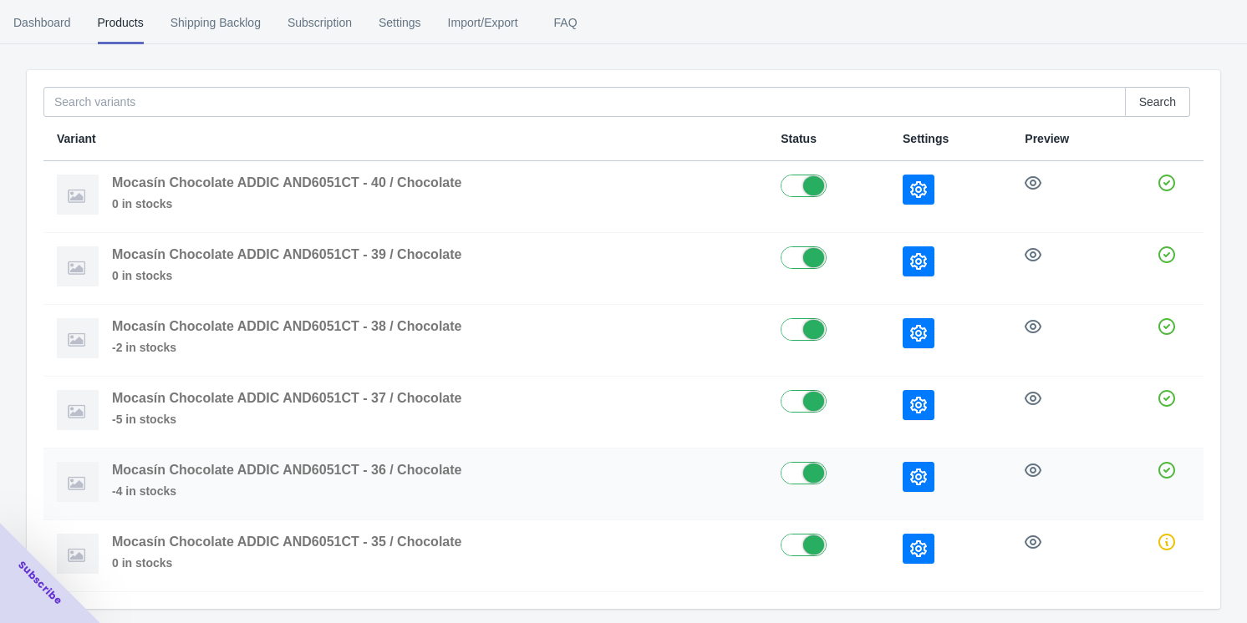
scroll to position [178, 0]
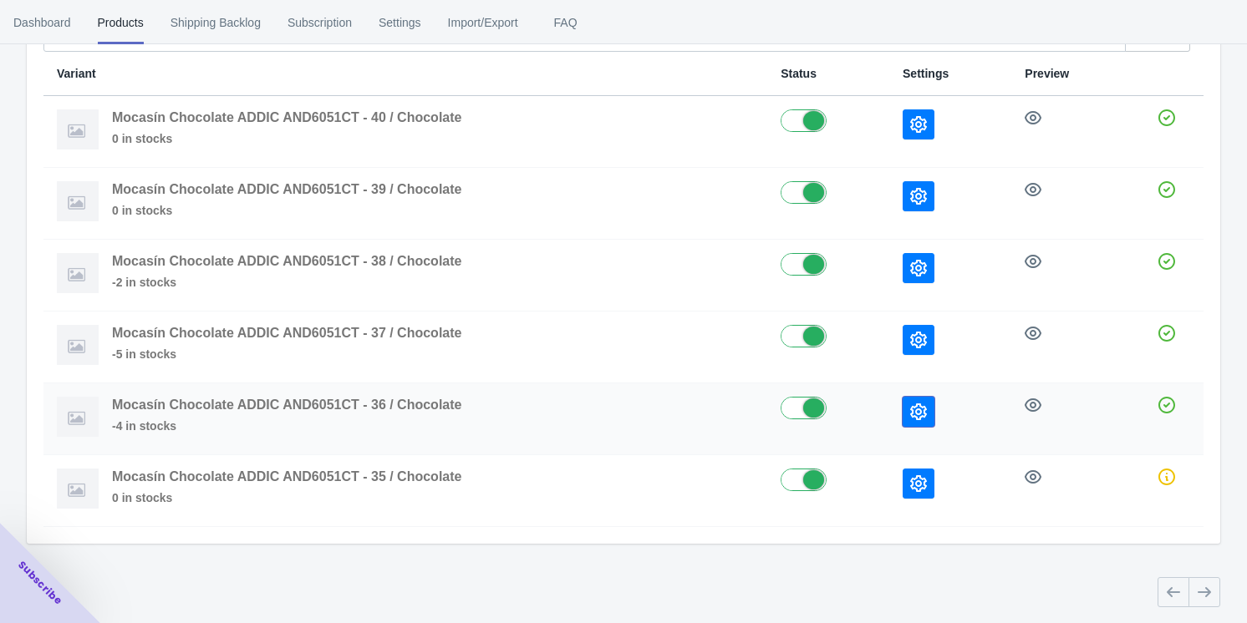
click at [925, 409] on icon "button" at bounding box center [918, 412] width 17 height 17
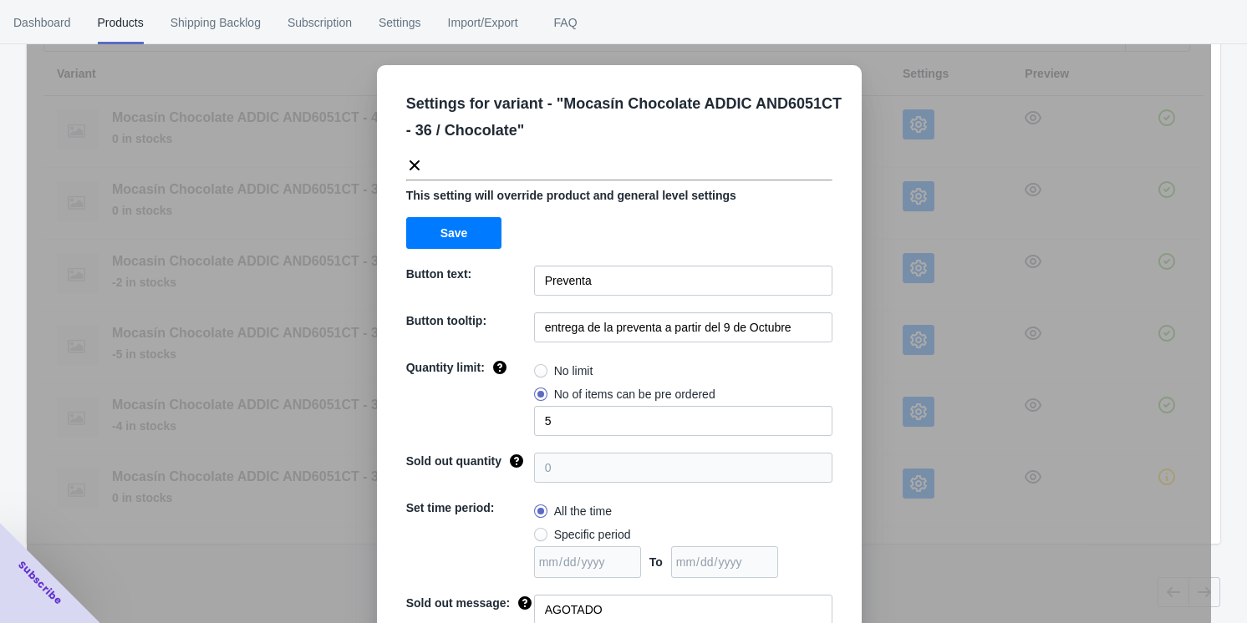
click at [258, 567] on div "Settings for variant - " Mocasín Chocolate ADDIC AND6051CT - 36 / Chocolate " T…" at bounding box center [619, 353] width 1184 height 623
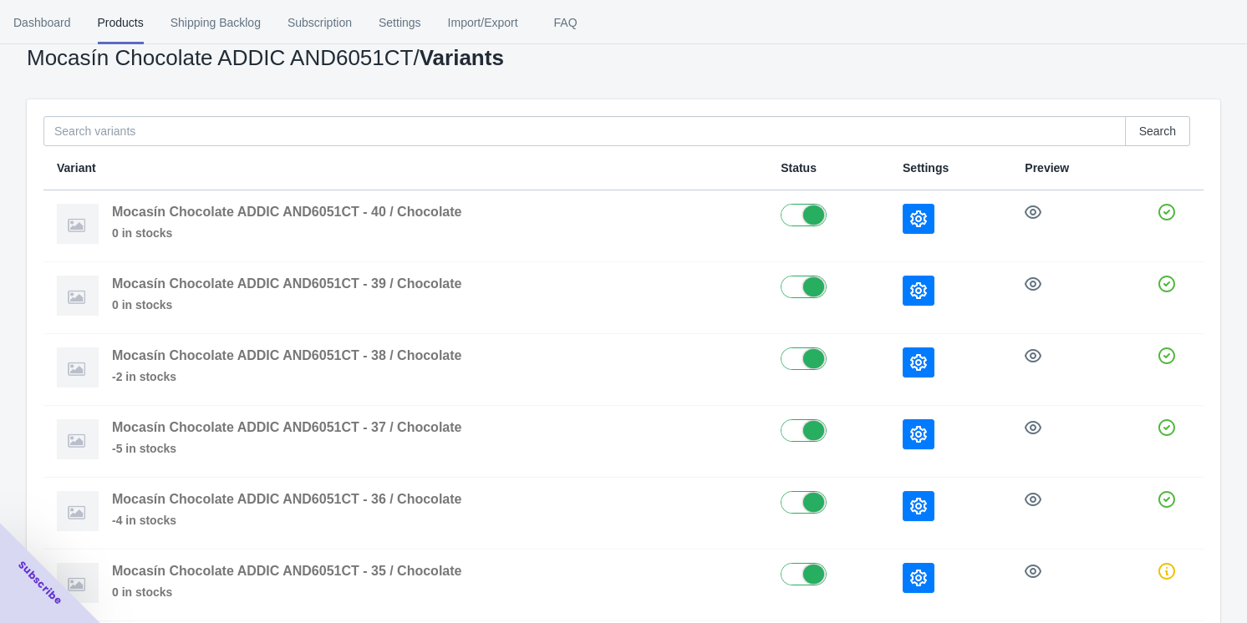
scroll to position [0, 0]
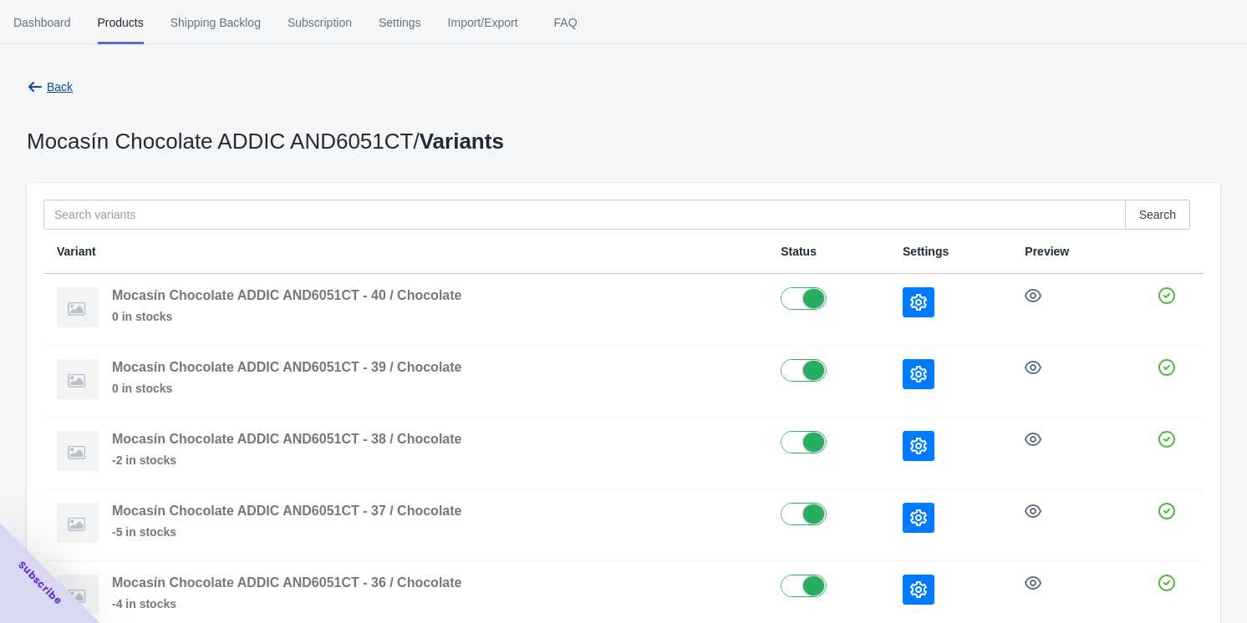
click at [39, 92] on icon "button" at bounding box center [35, 87] width 17 height 17
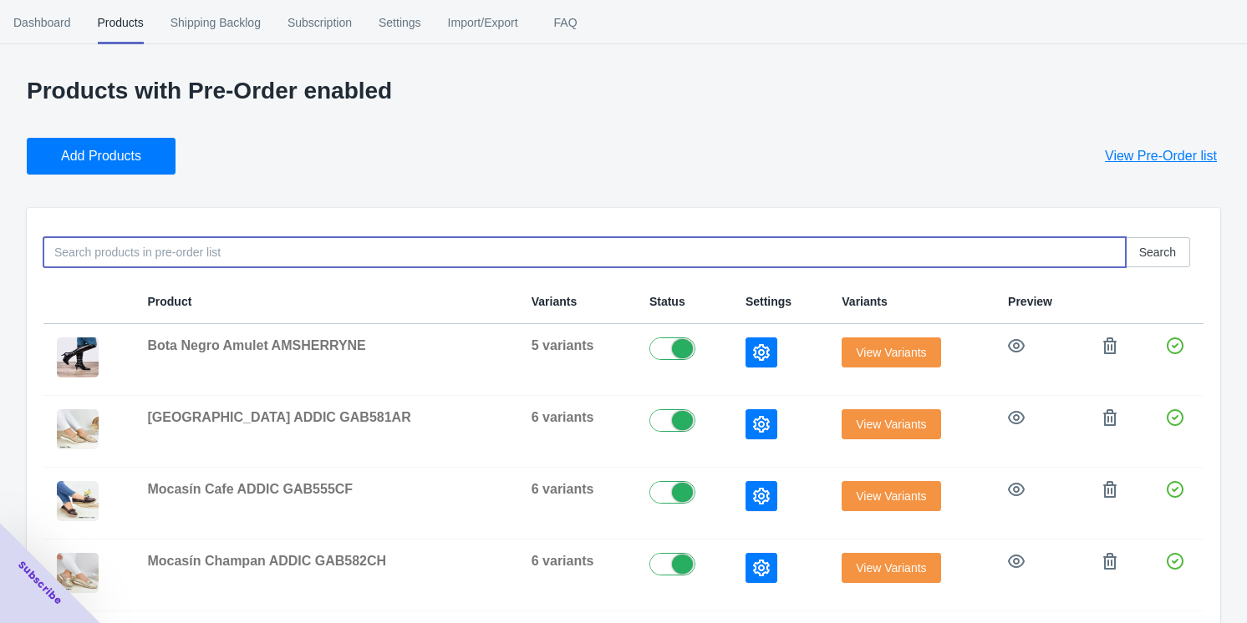
click at [117, 252] on input at bounding box center [584, 252] width 1082 height 30
drag, startPoint x: 112, startPoint y: 242, endPoint x: 2, endPoint y: 253, distance: 110.8
click at [2, 253] on div "Products with Pre-Order enabled Add Products View Pre-Order list C106 Search Pr…" at bounding box center [623, 609] width 1247 height 1062
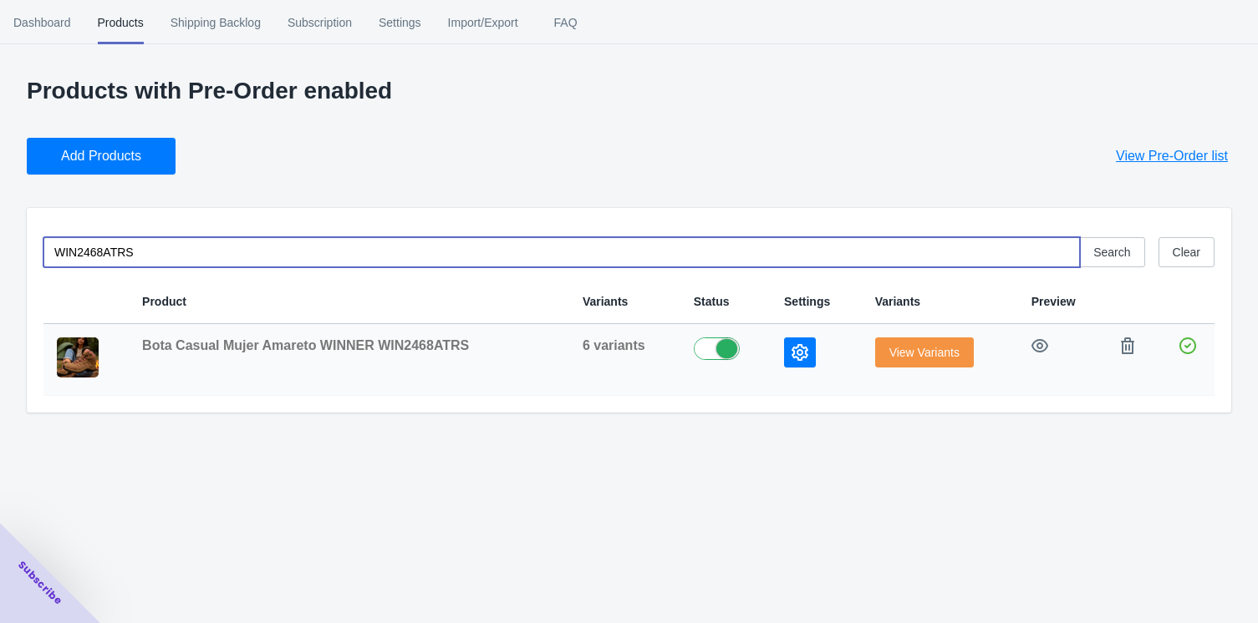
type input "WIN2468ATRS"
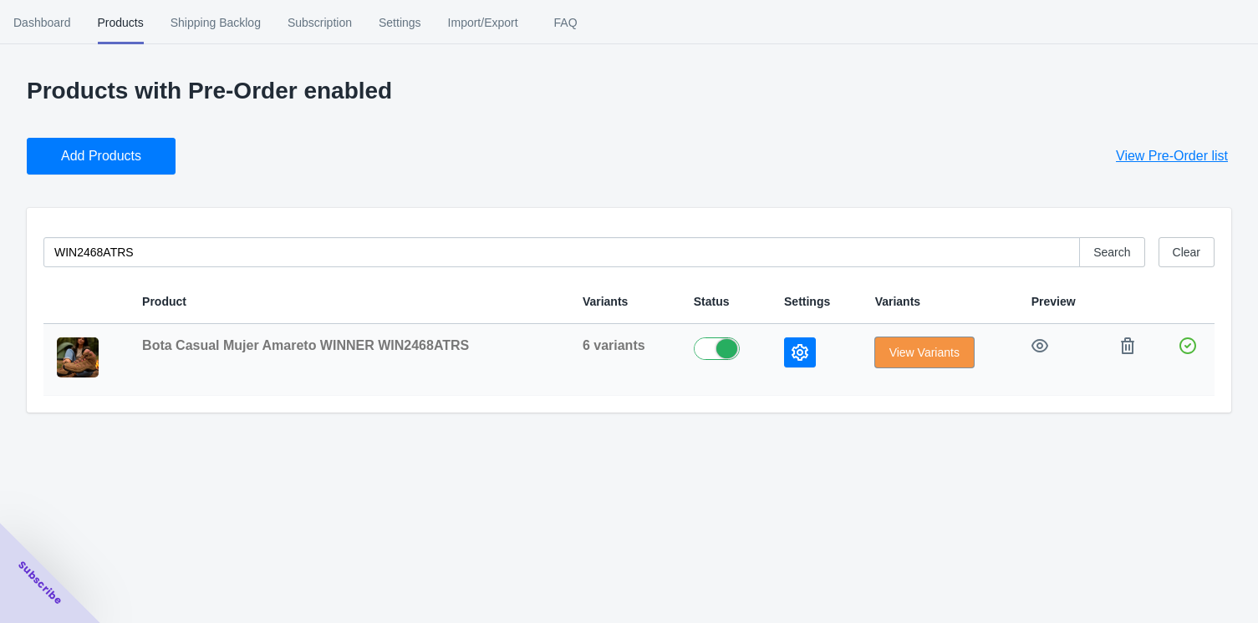
click at [911, 352] on span "View Variants" at bounding box center [924, 352] width 70 height 13
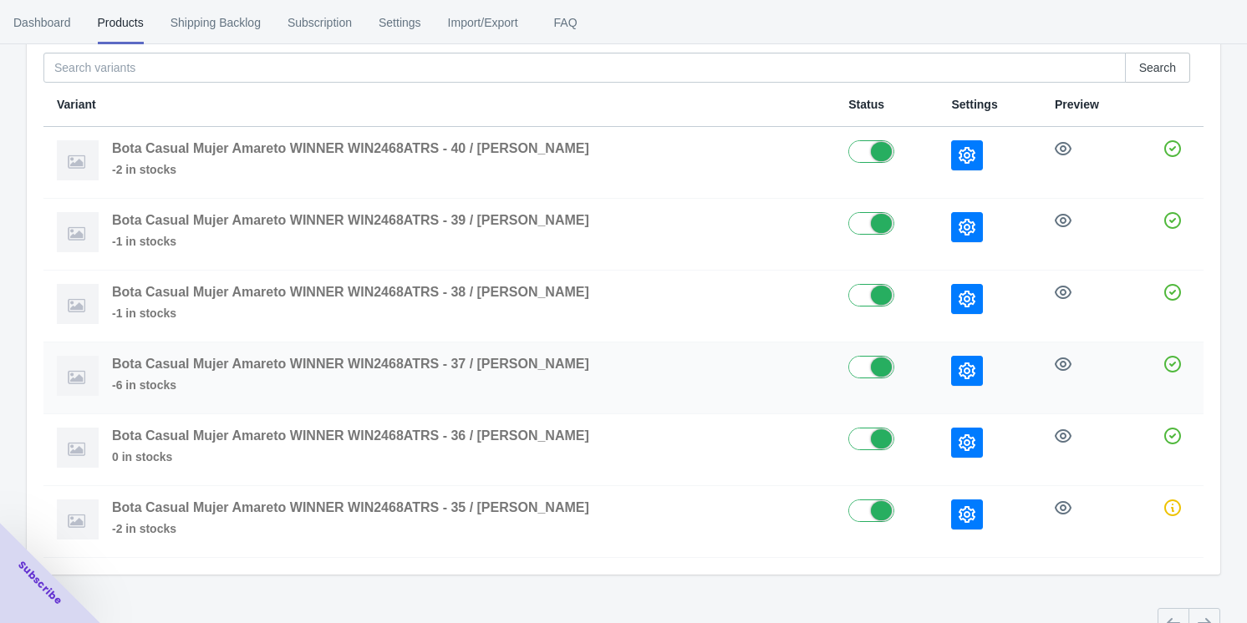
scroll to position [178, 0]
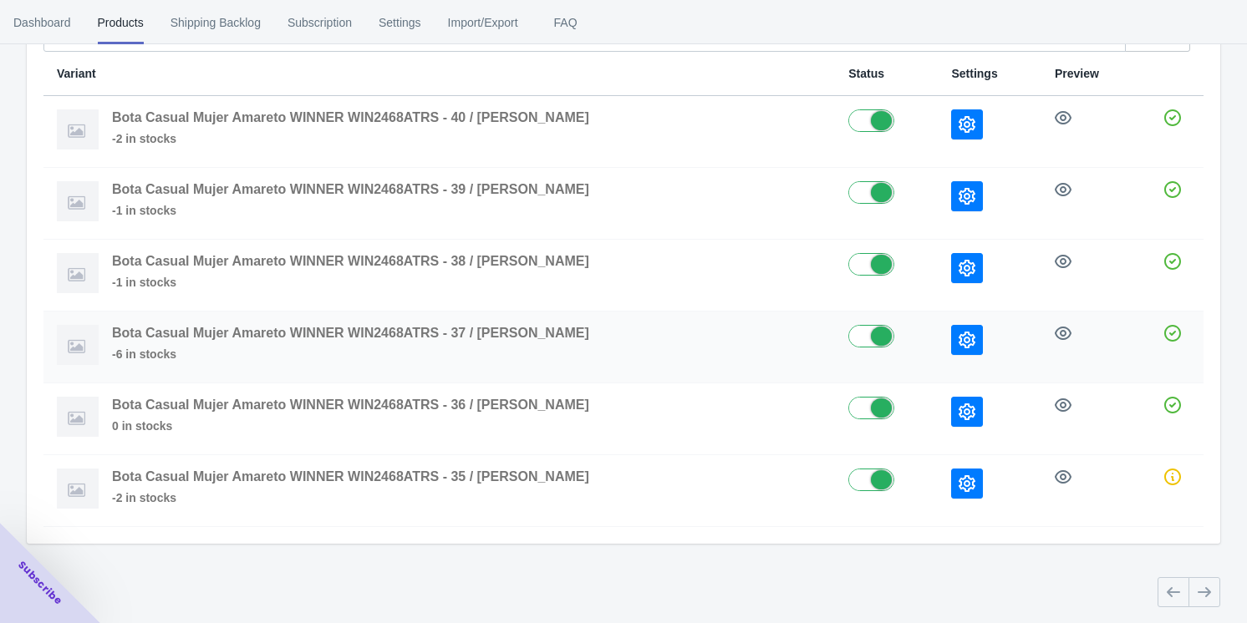
click at [951, 347] on button "button" at bounding box center [967, 340] width 32 height 30
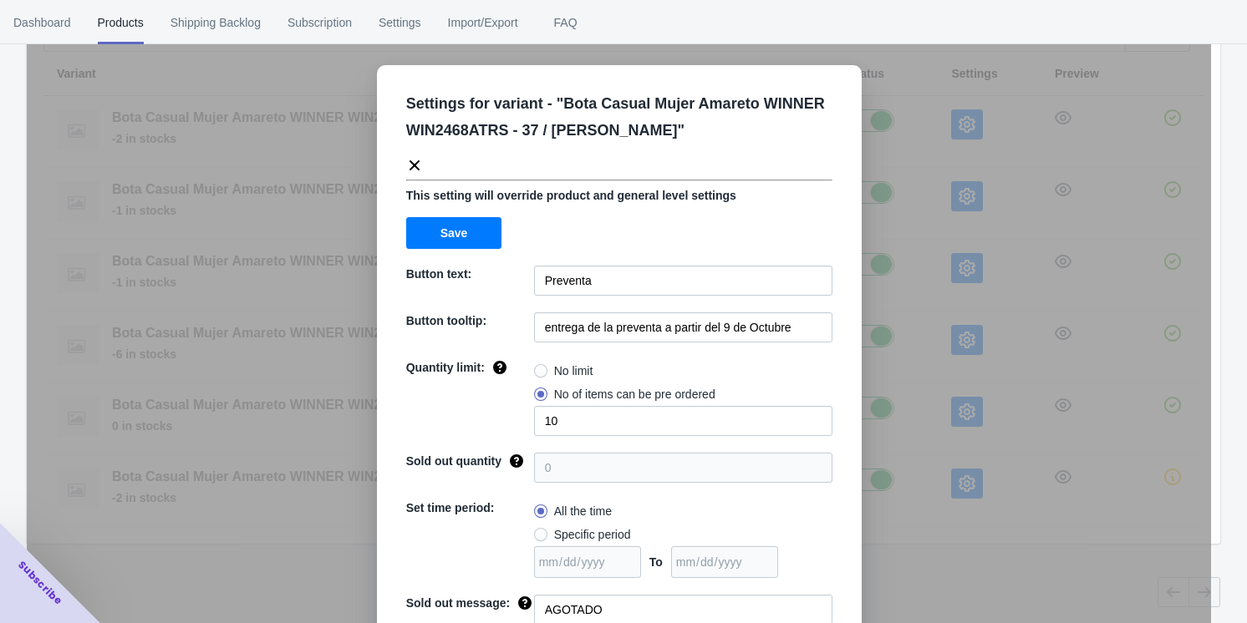
click at [207, 585] on div "Settings for variant - " Bota Casual Mujer Amareto WINNER WIN2468ATRS - 37 / Am…" at bounding box center [619, 353] width 1184 height 623
